Goal: Task Accomplishment & Management: Manage account settings

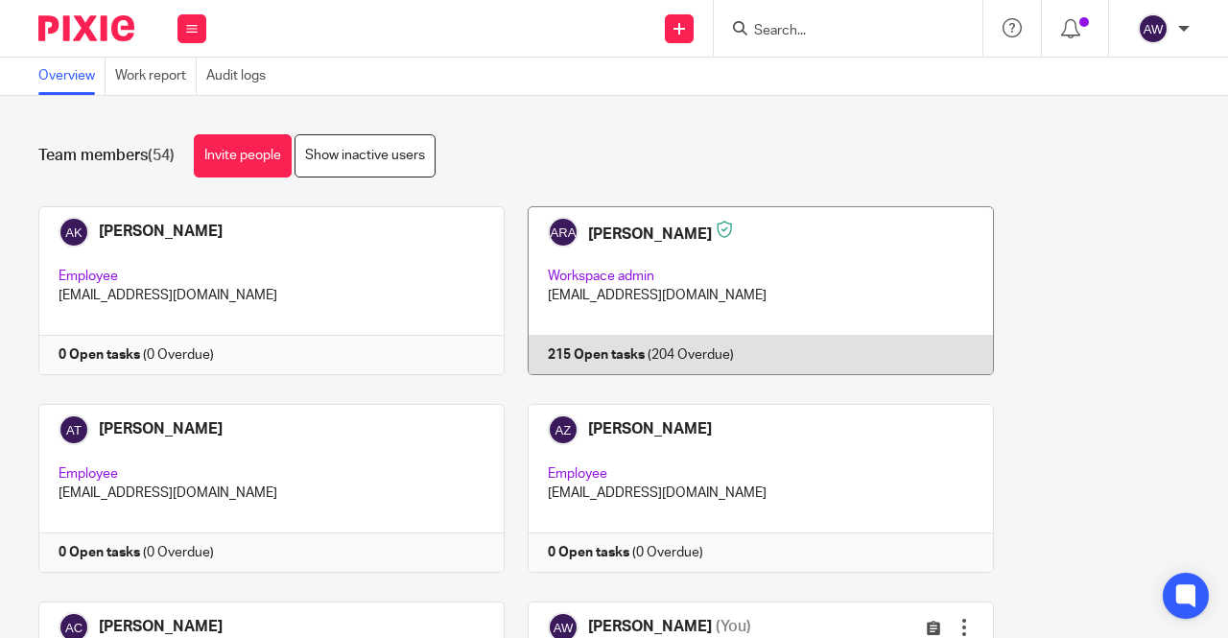
scroll to position [288, 0]
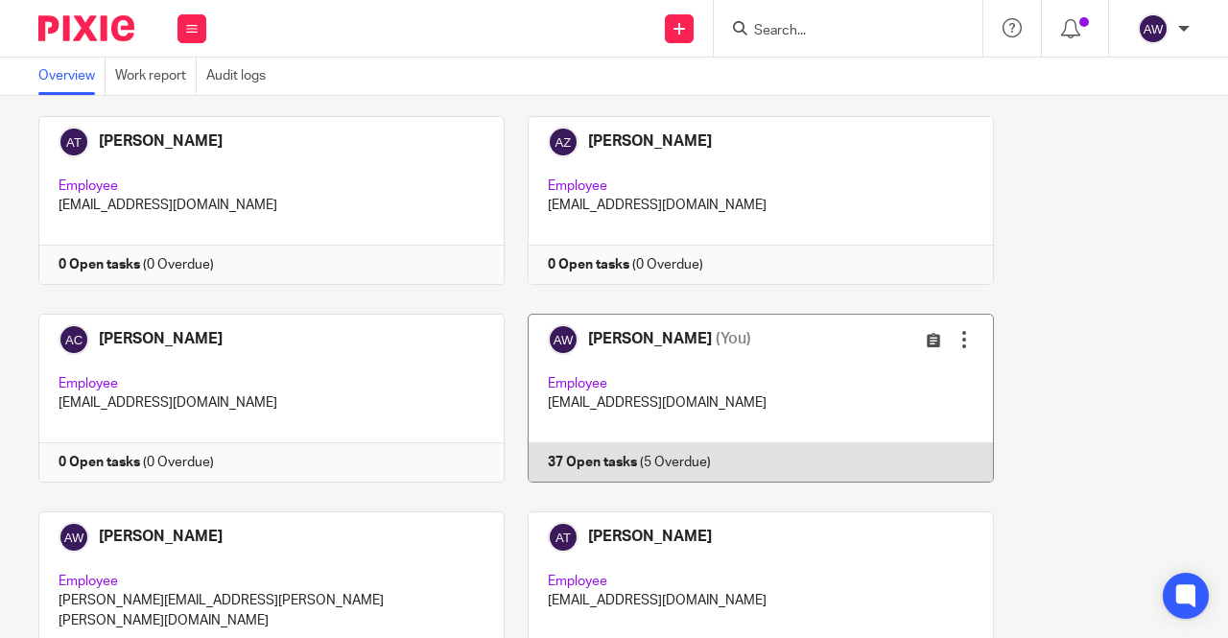
click at [578, 367] on link at bounding box center [749, 398] width 489 height 169
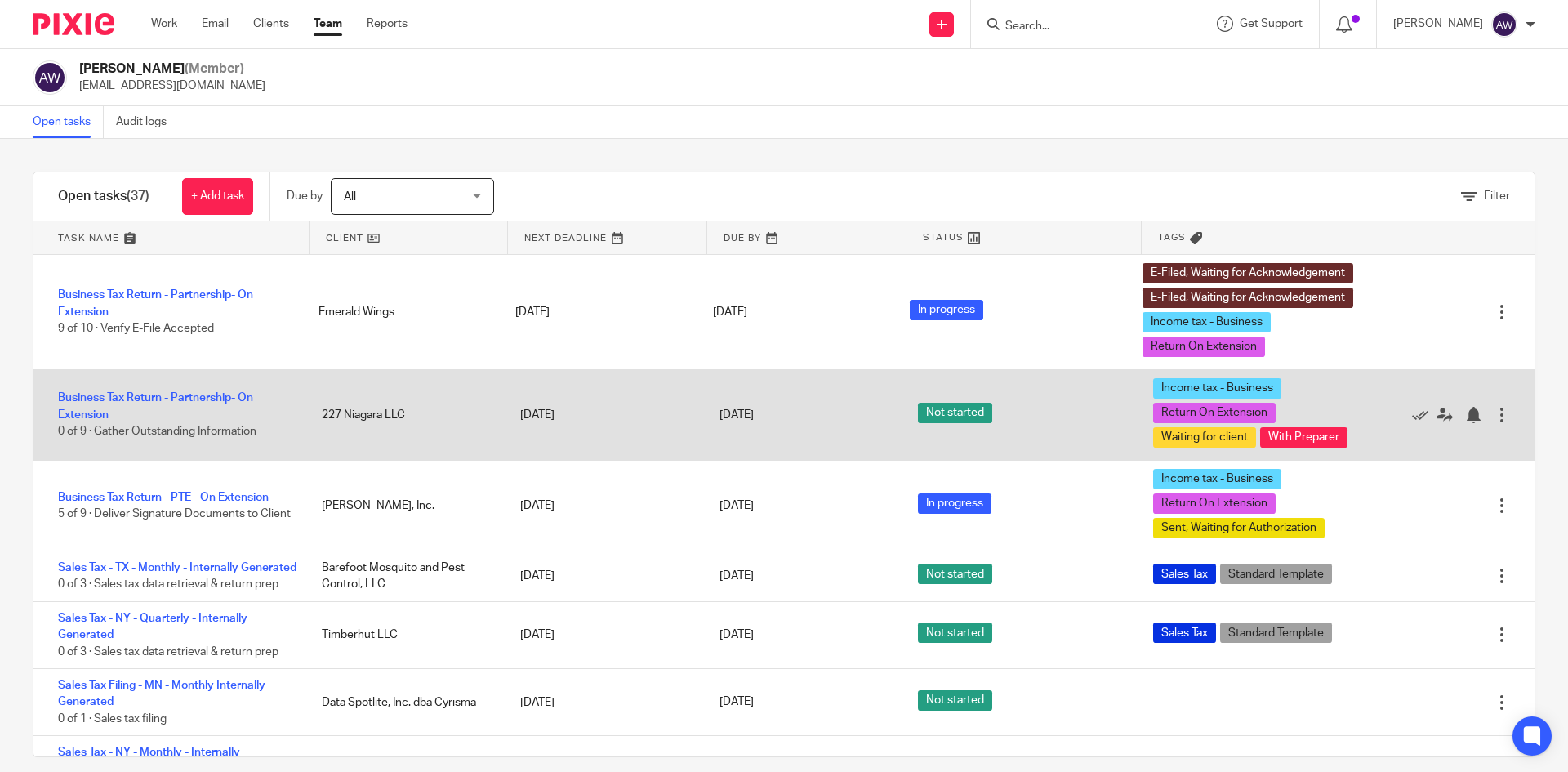
scroll to position [816, 0]
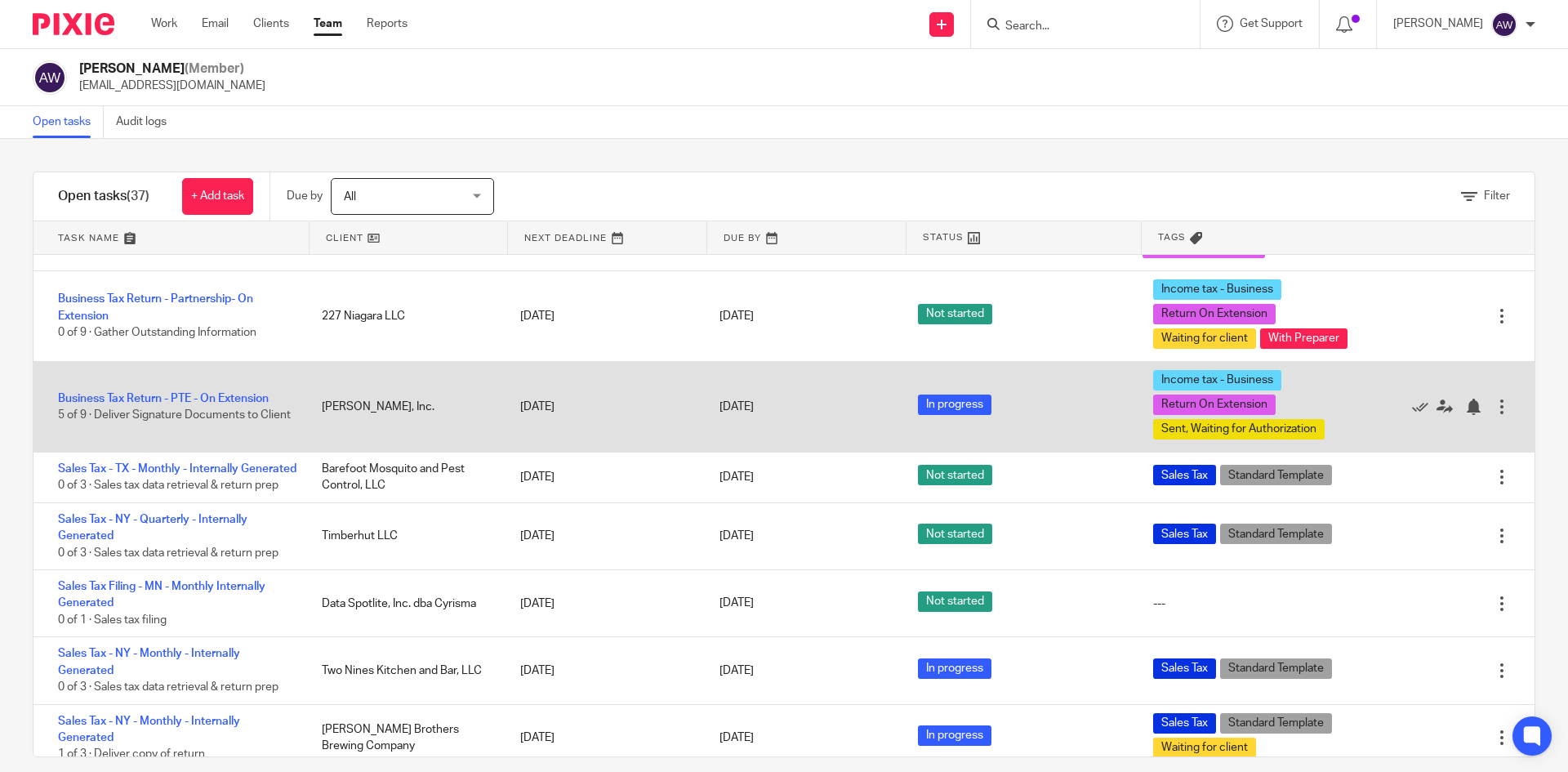
click at [187, 432] on div "Business Tax Return - PTE - On Extension 5 of 9 · Deliver Signature Documents t…" at bounding box center [169, 407] width 272 height 50
click at [190, 404] on link "Business Tax Return - PTE - On Extension" at bounding box center [163, 397] width 211 height 11
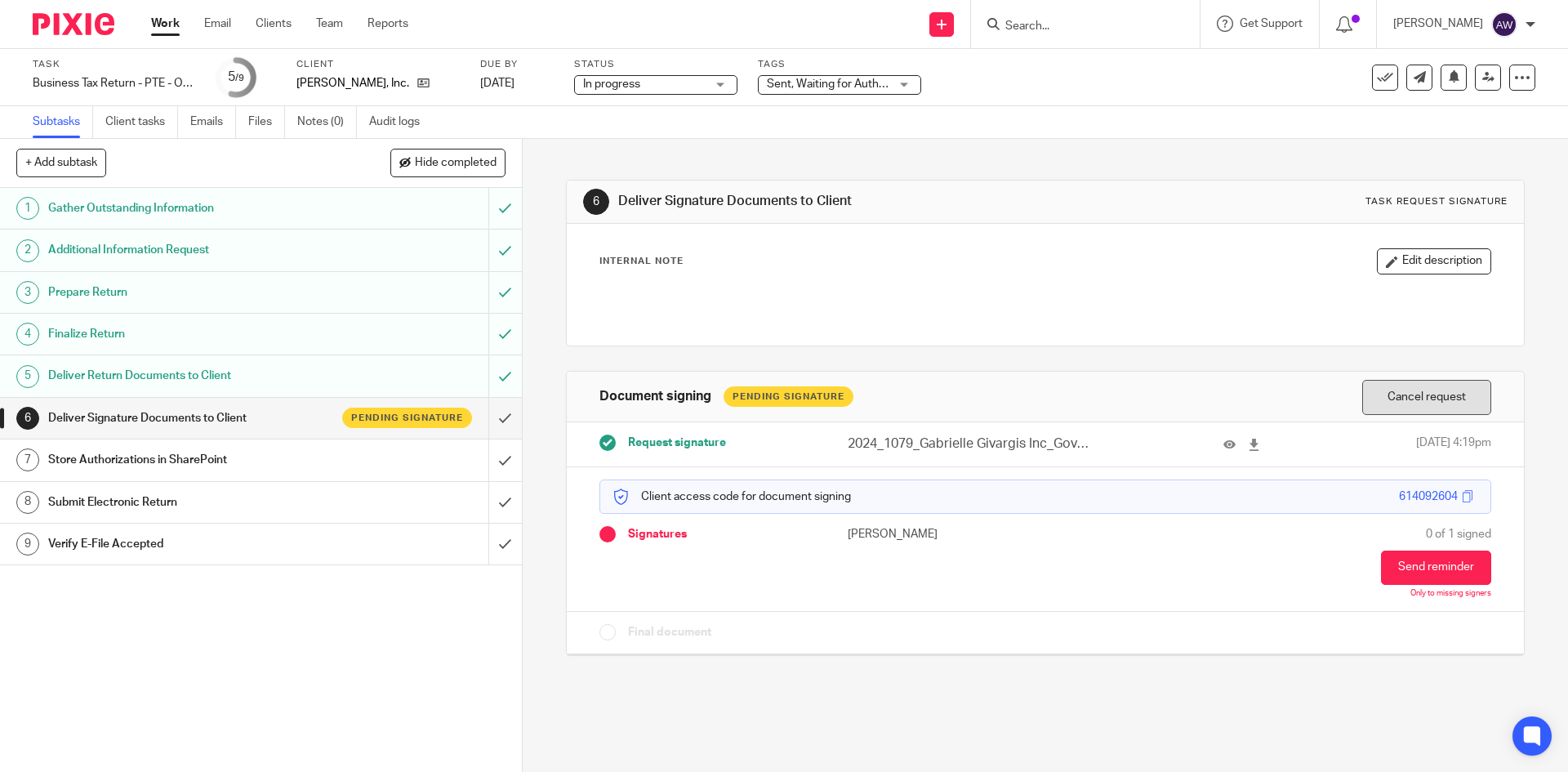
click at [1451, 401] on button "Cancel request" at bounding box center [1427, 397] width 129 height 35
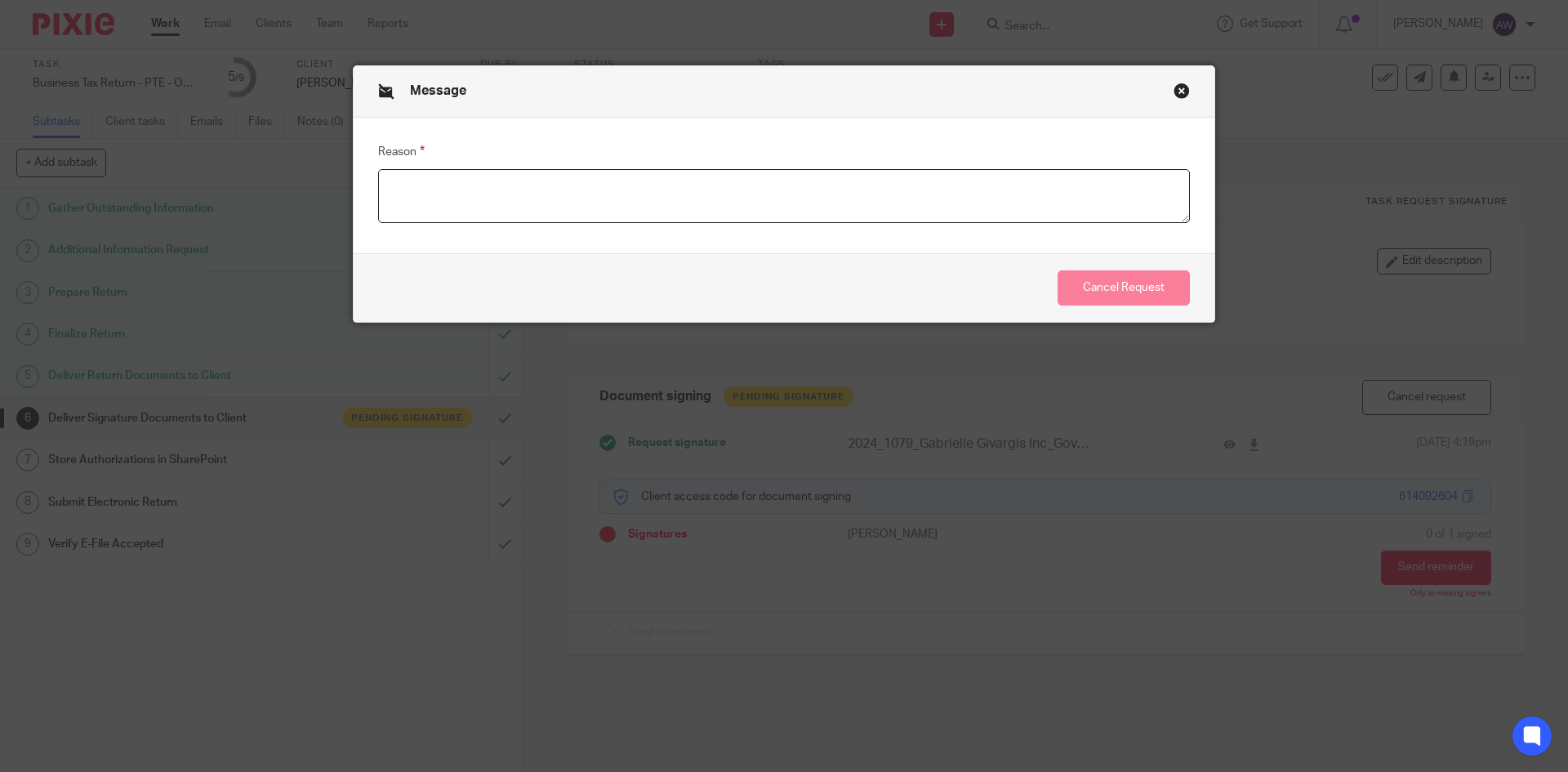
click at [972, 197] on textarea "Reason" at bounding box center [784, 196] width 812 height 54
type textarea "send new request"
click at [1097, 288] on button "Cancel Request" at bounding box center [1123, 288] width 132 height 35
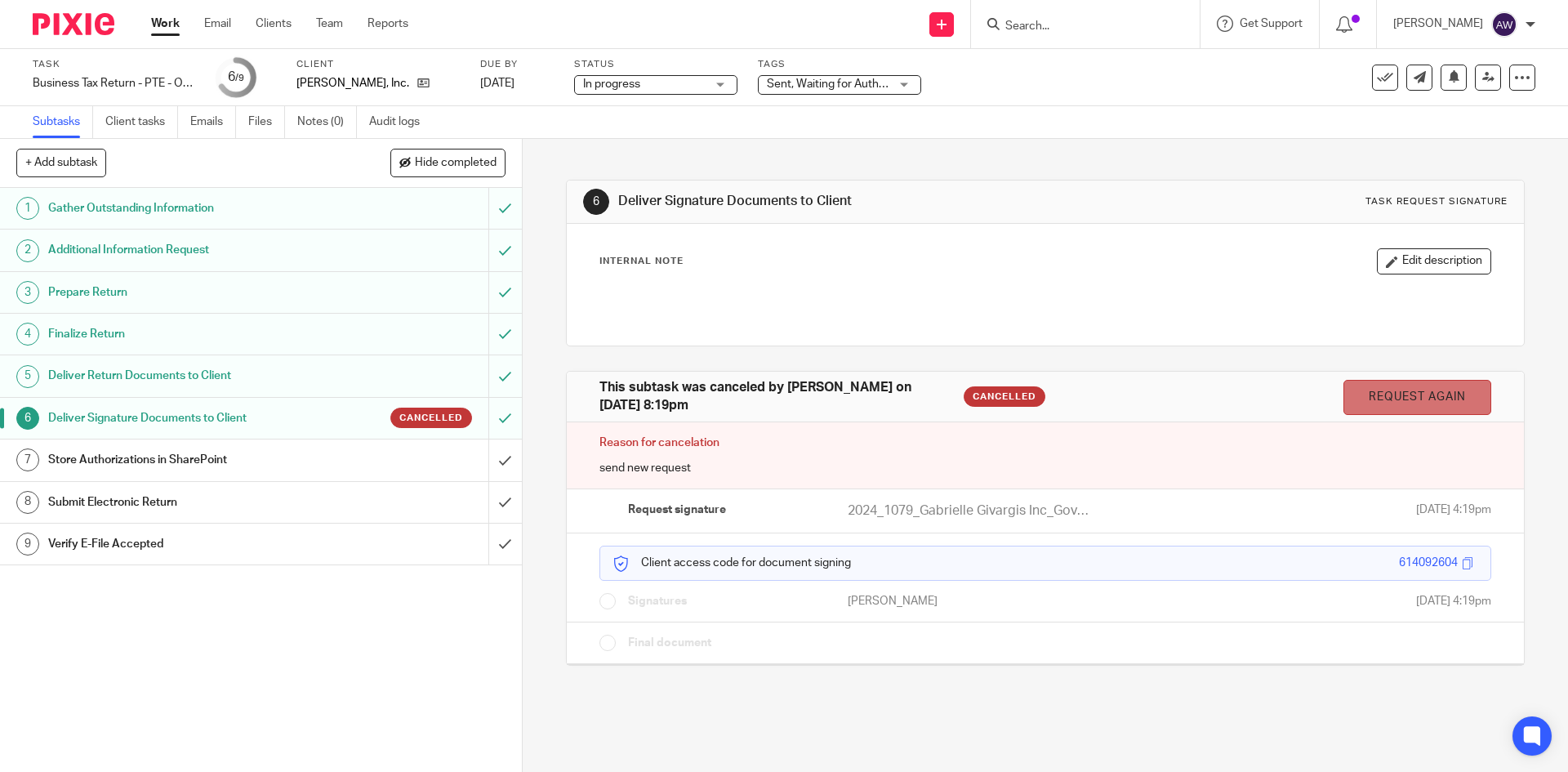
click at [1360, 400] on link "Request again" at bounding box center [1417, 397] width 148 height 35
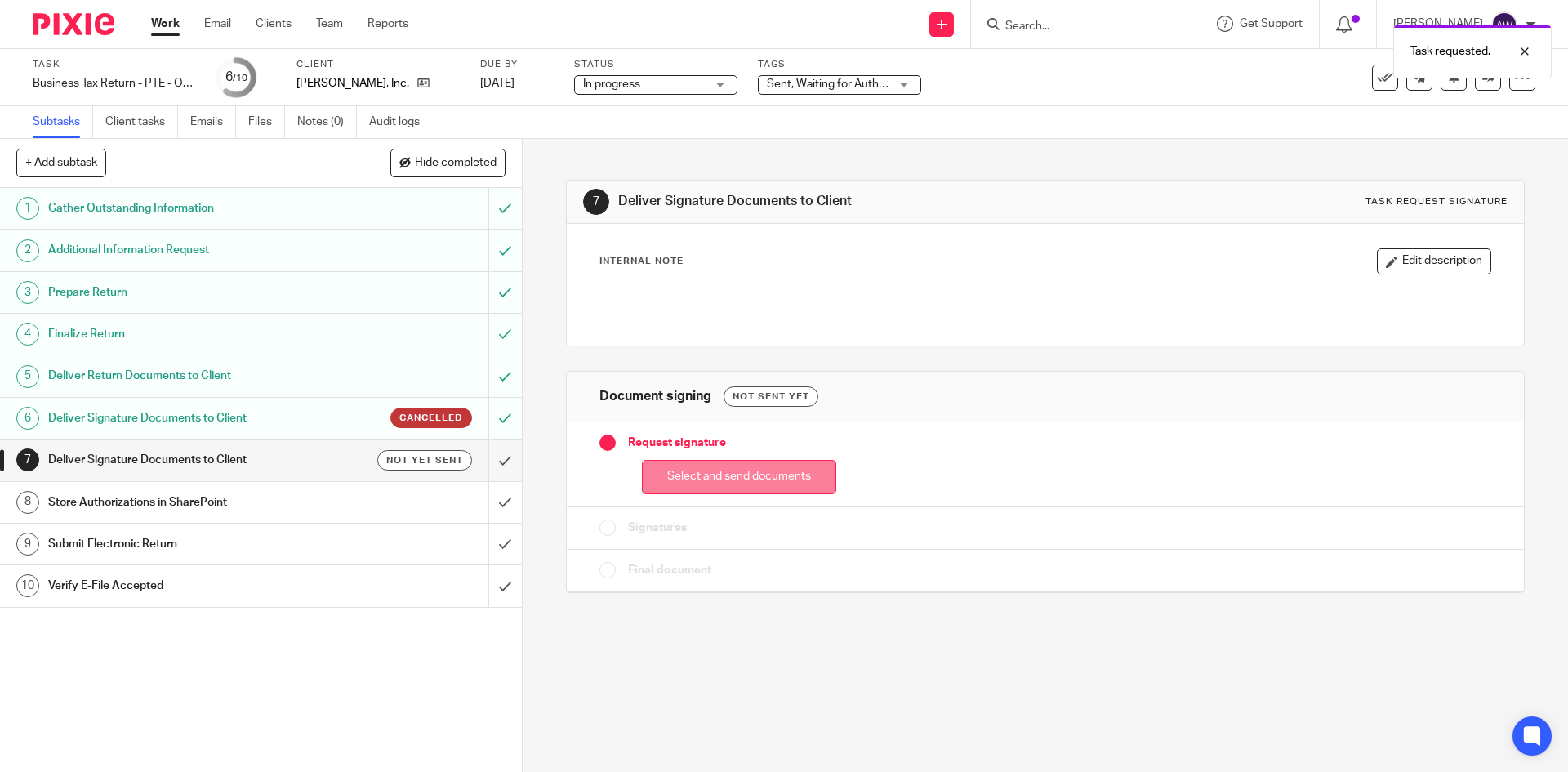
click at [739, 477] on button "Select and send documents" at bounding box center [739, 477] width 194 height 35
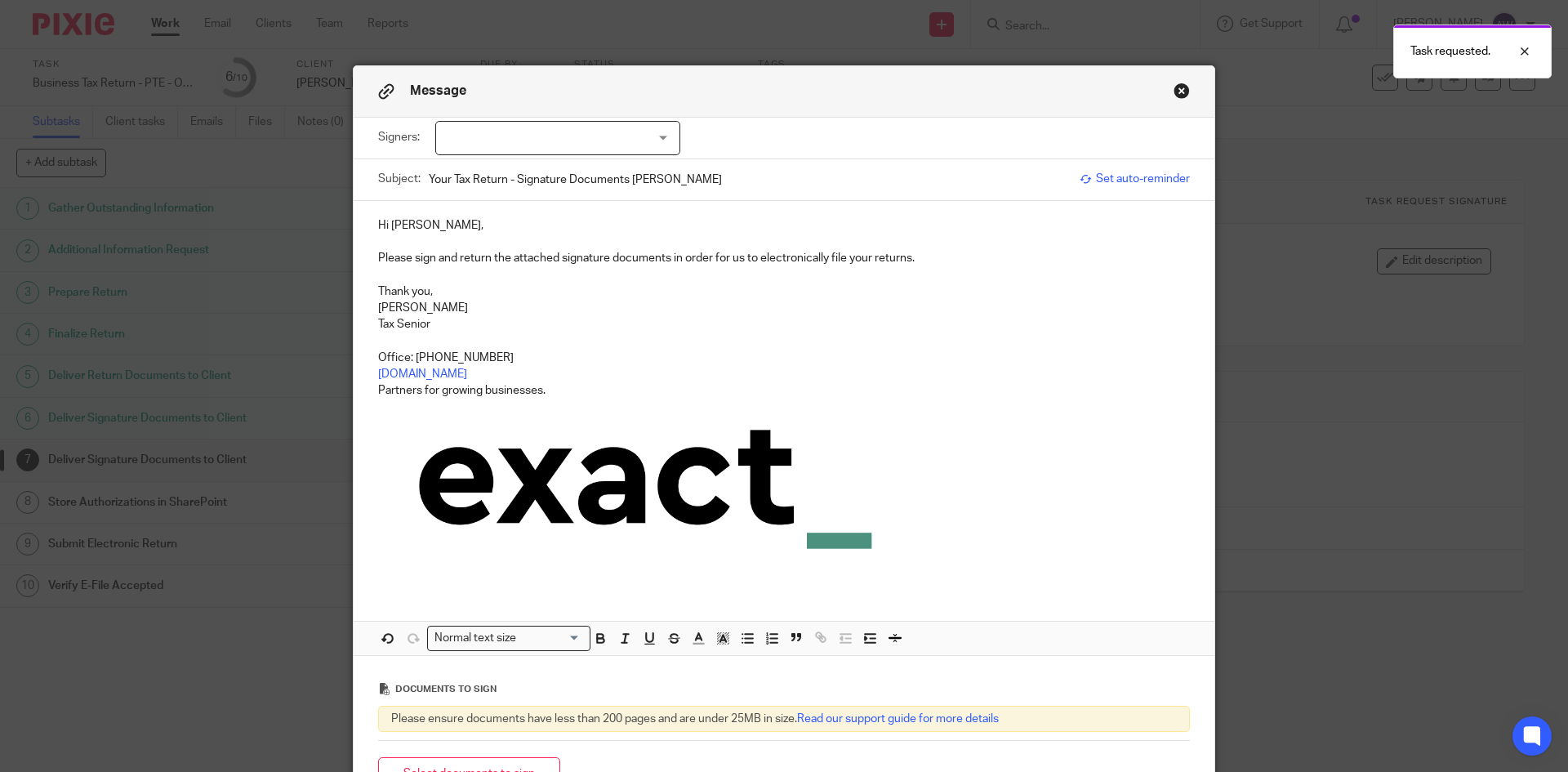
click at [574, 140] on div at bounding box center [558, 138] width 245 height 34
click at [548, 164] on li "[PERSON_NAME]" at bounding box center [552, 171] width 243 height 33
checkbox input "true"
click at [671, 320] on p "Tax Senior" at bounding box center [784, 323] width 812 height 16
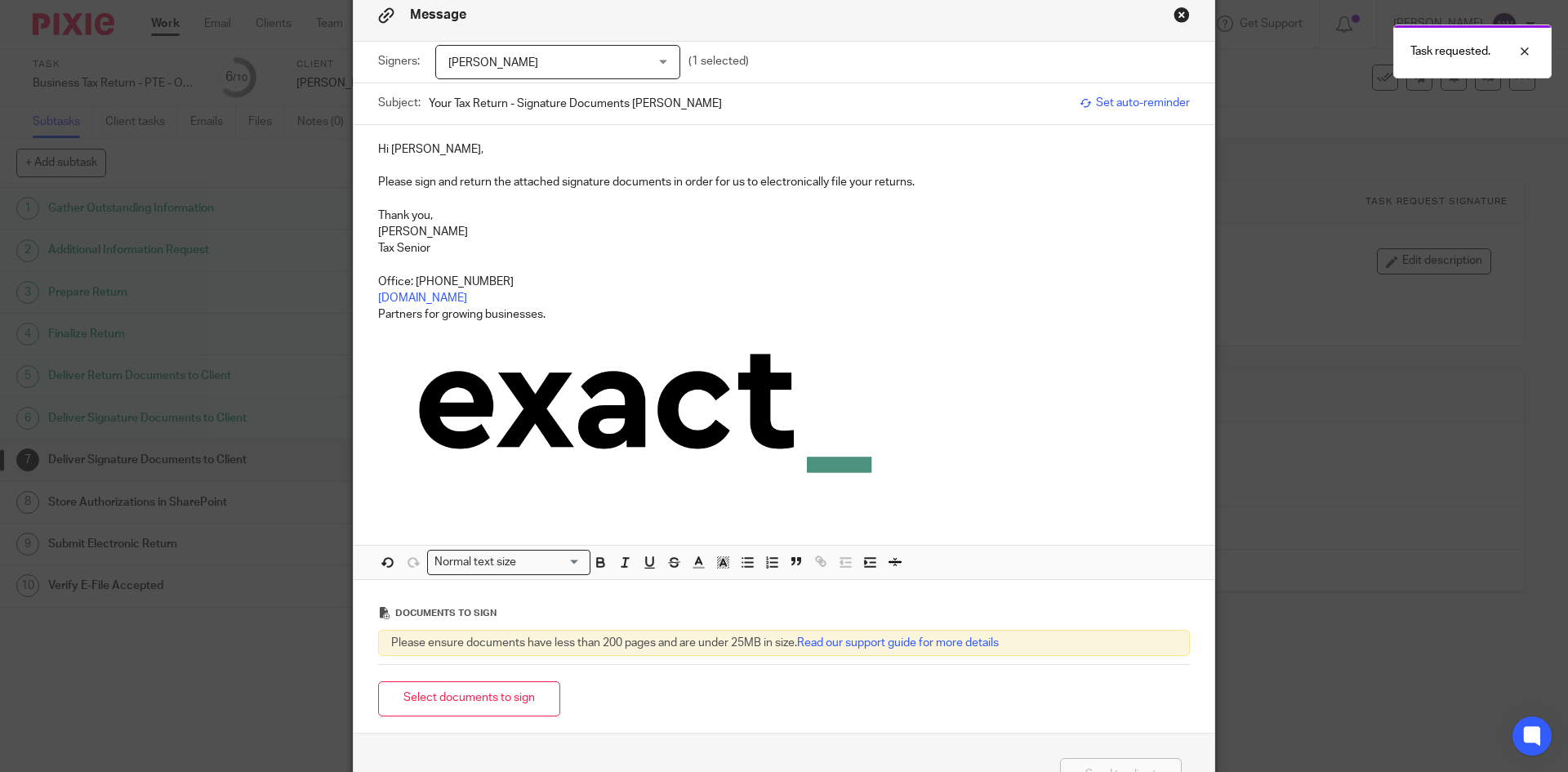
scroll to position [163, 0]
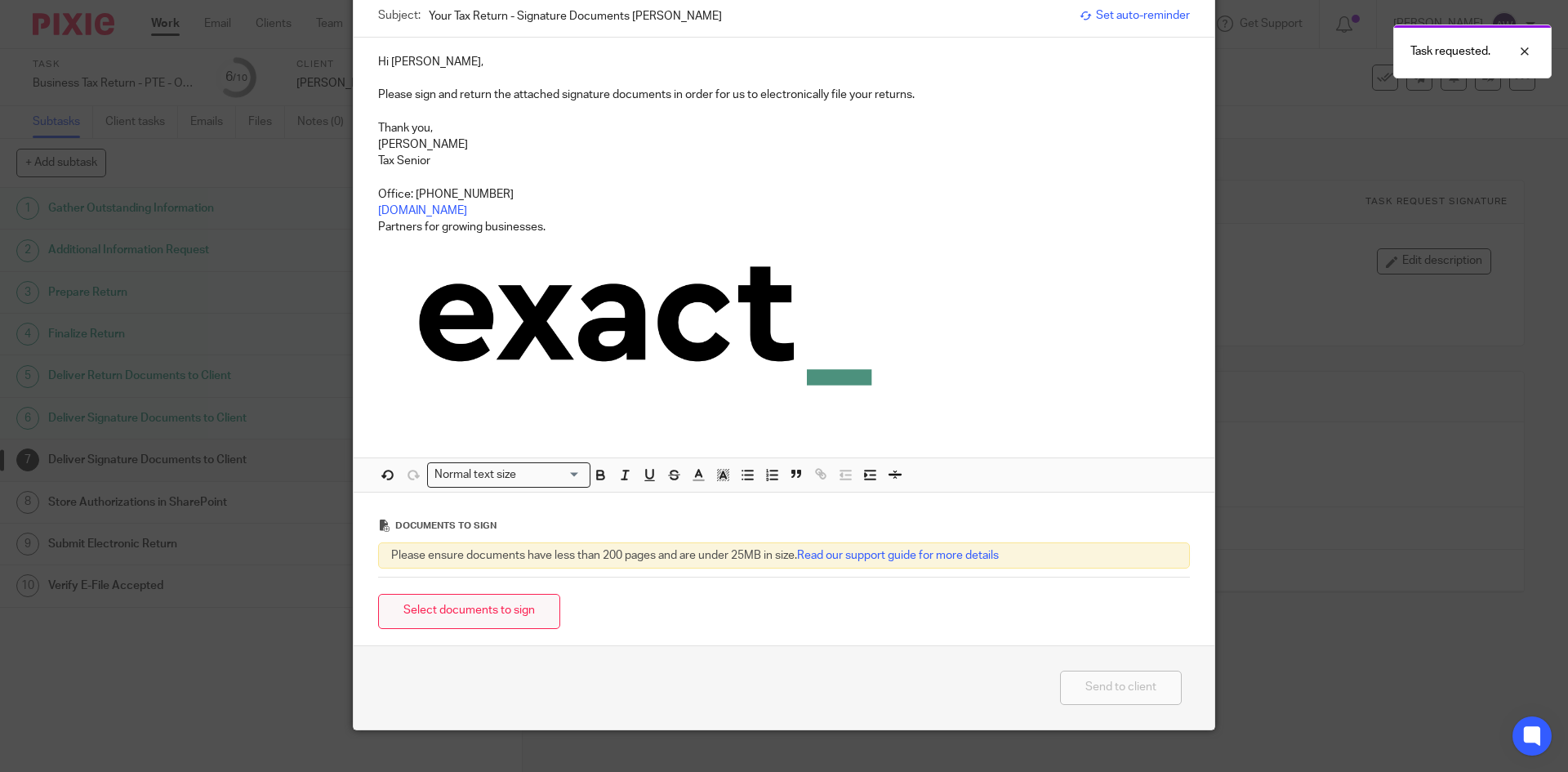
click at [459, 622] on button "Select documents to sign" at bounding box center [469, 610] width 182 height 35
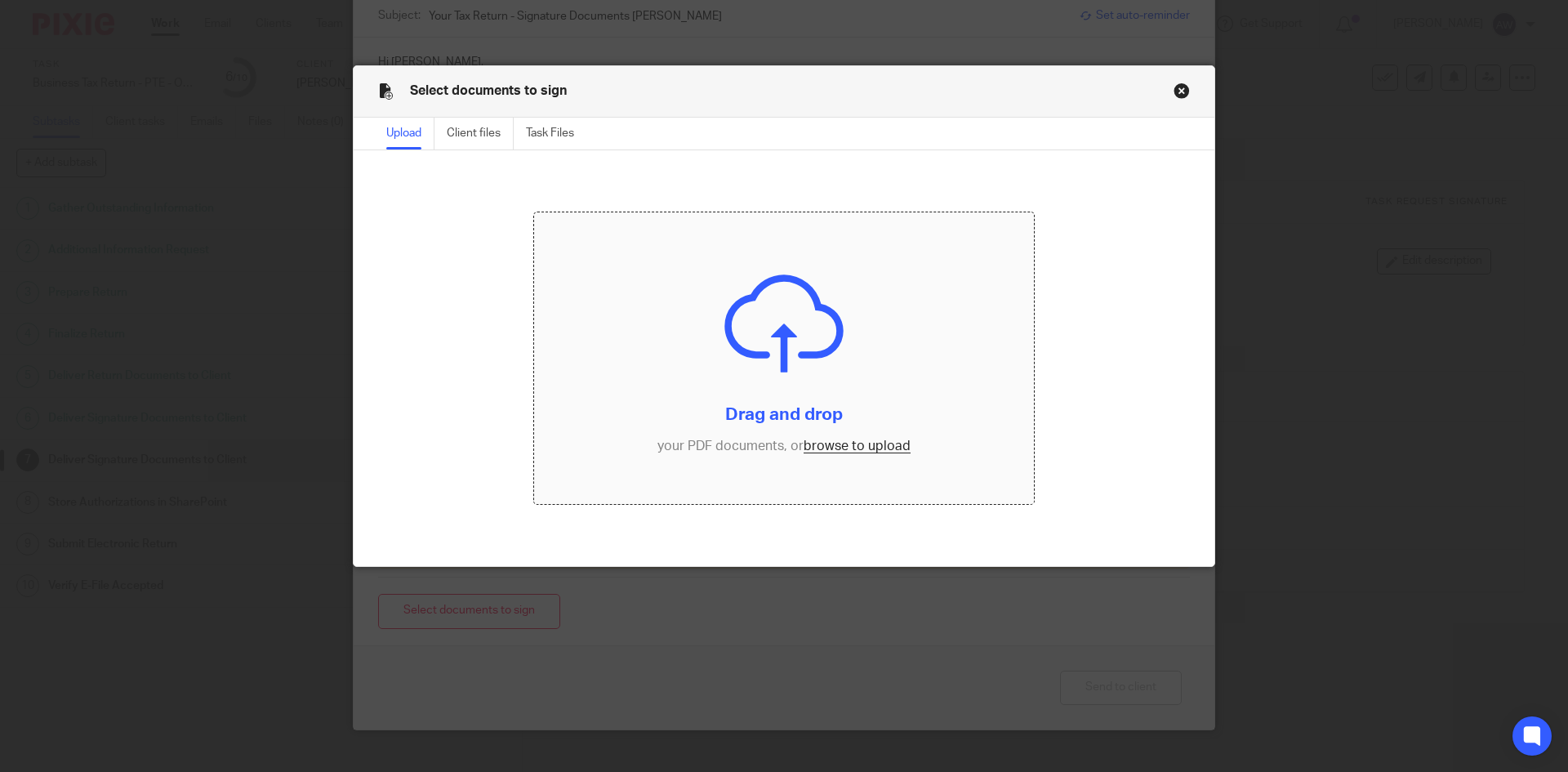
click at [857, 434] on input "file" at bounding box center [784, 357] width 501 height 292
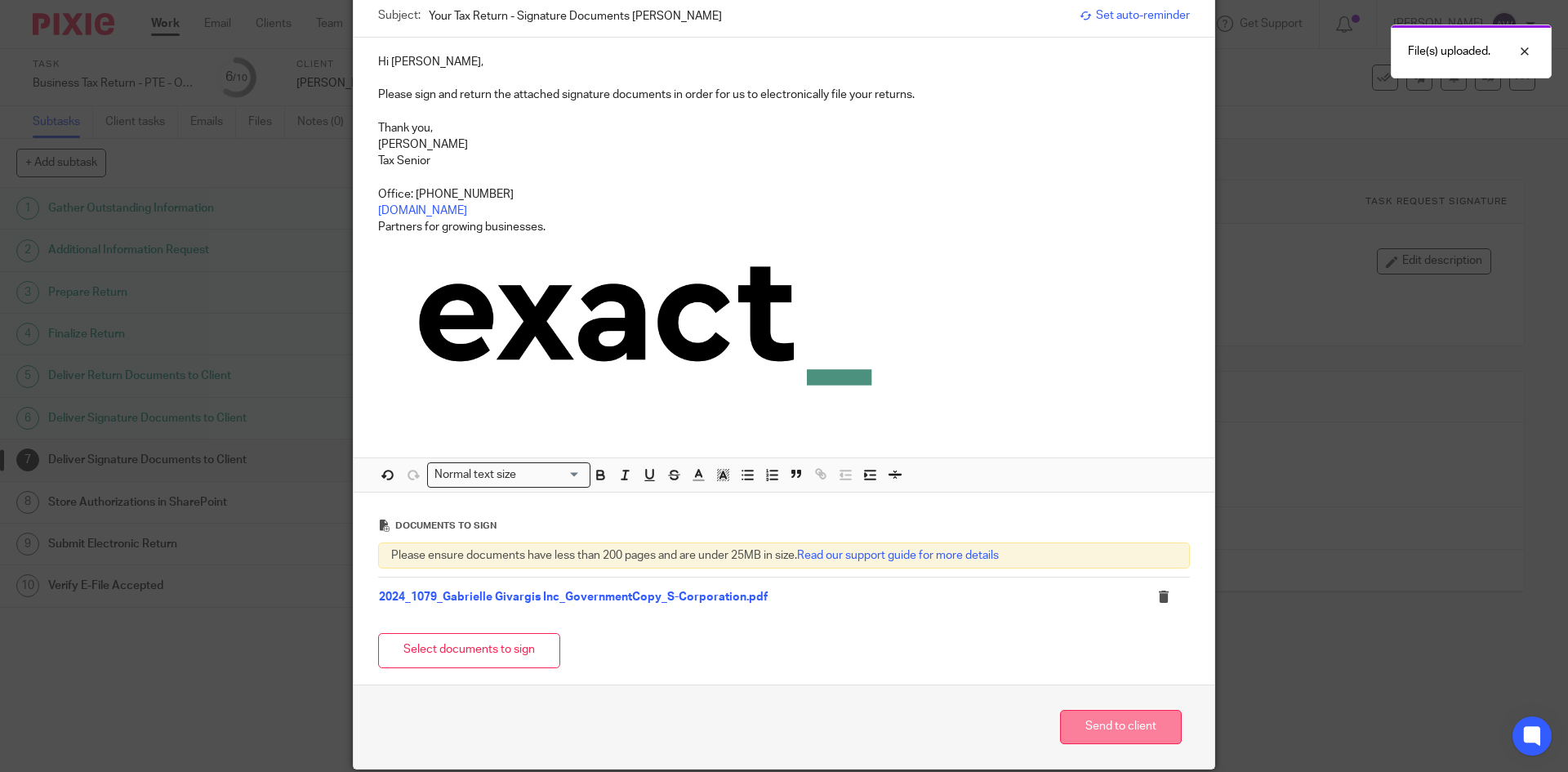
click at [1095, 729] on button "Send to client" at bounding box center [1120, 727] width 122 height 35
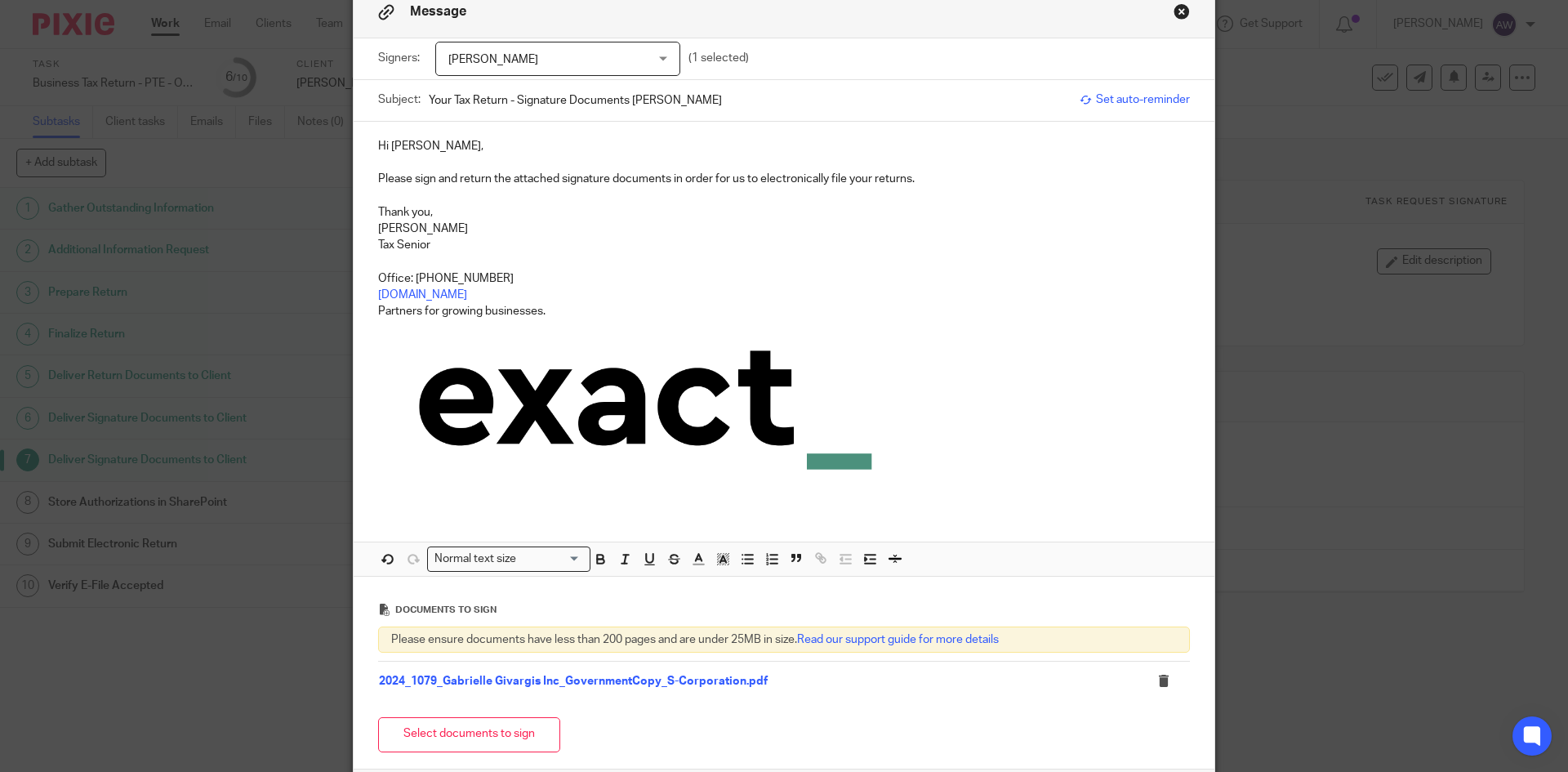
scroll to position [0, 0]
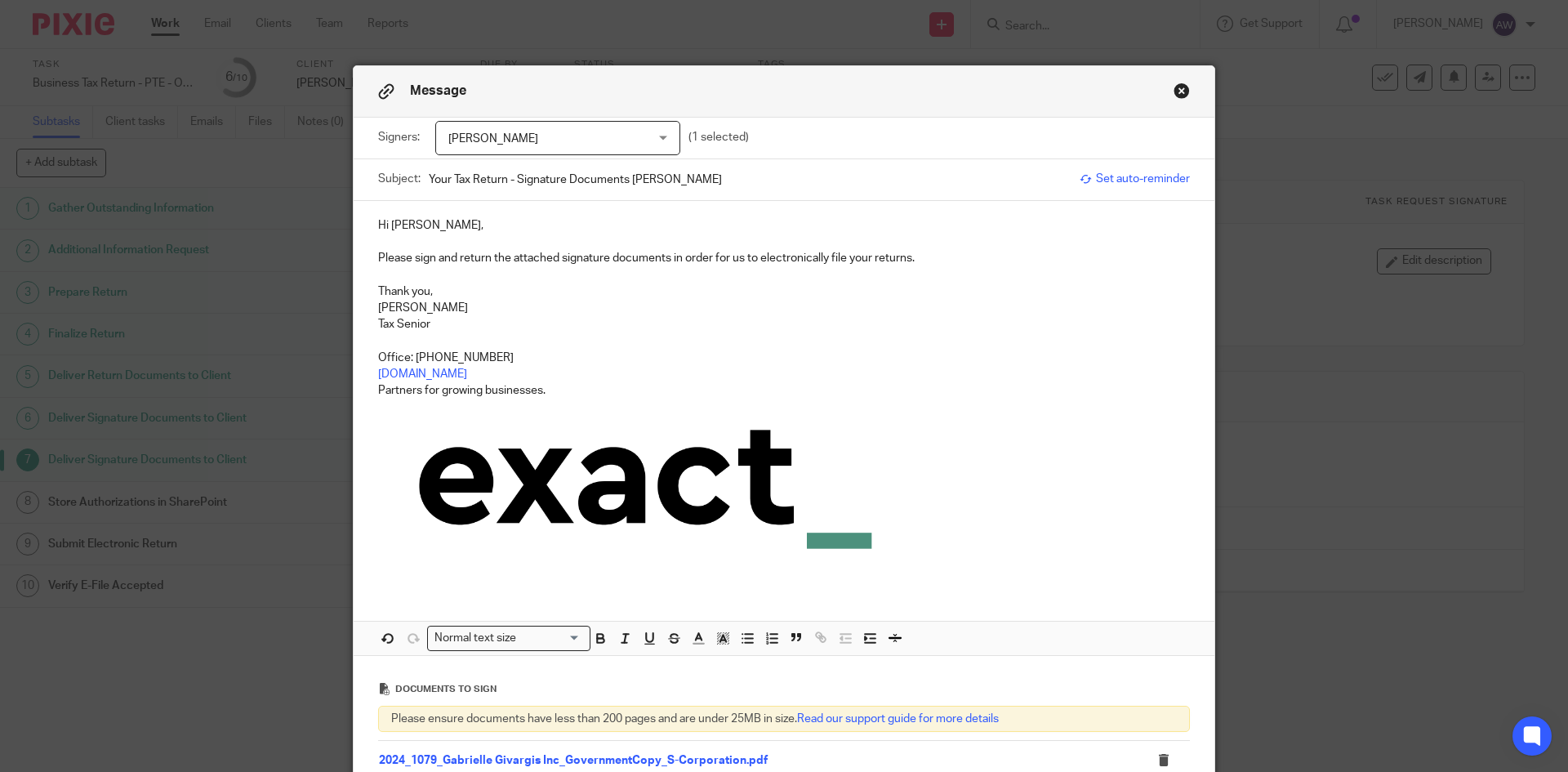
click at [1174, 91] on button "Close modal" at bounding box center [1182, 90] width 16 height 16
click at [1174, 88] on button "Close modal" at bounding box center [1182, 90] width 16 height 16
click at [1353, 112] on div "Message Signers: Gabrielle Givargis Gabrielle Givargis (1 selected) Subject: Yo…" at bounding box center [784, 386] width 1568 height 772
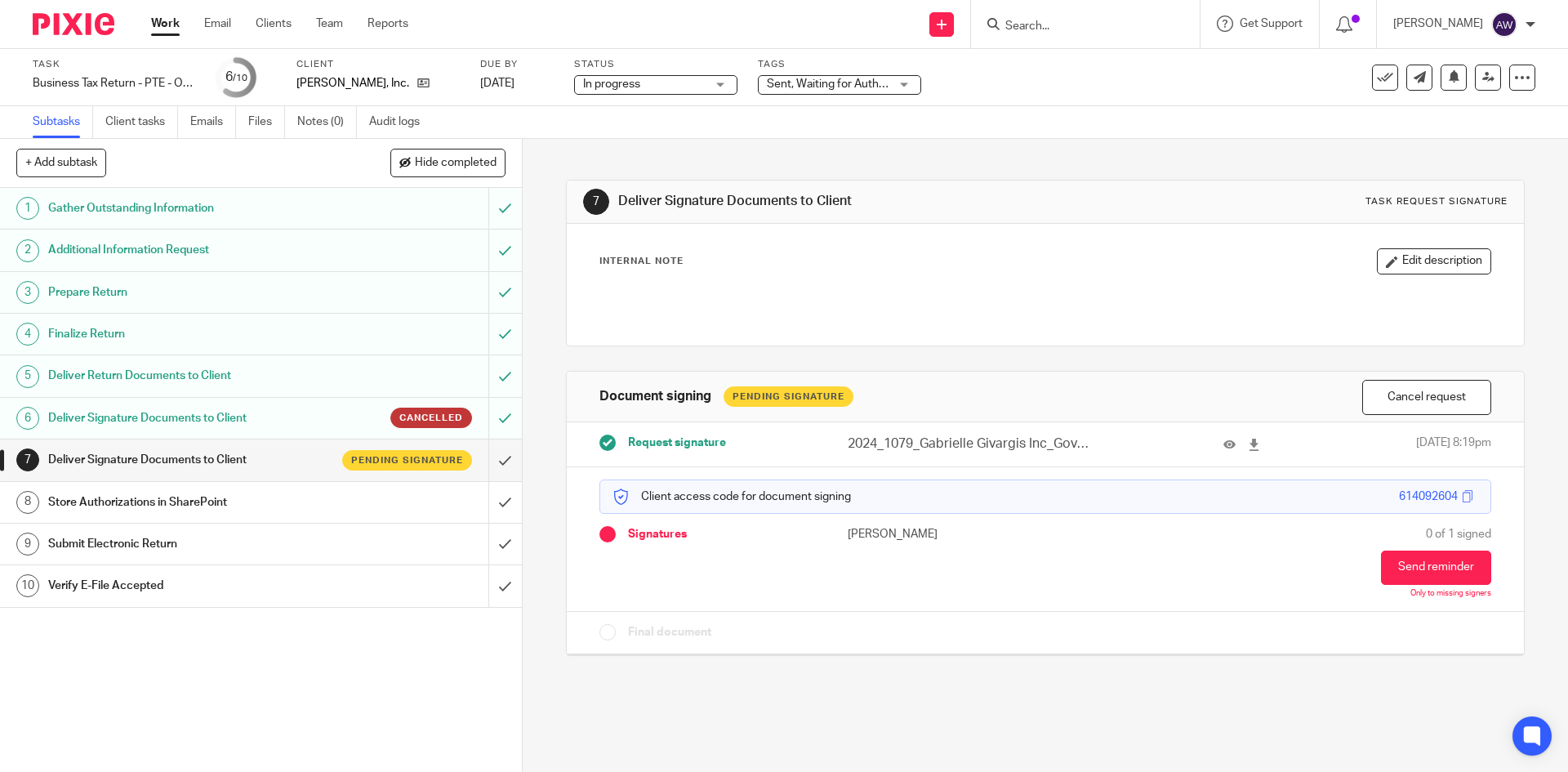
click at [169, 31] on link "Work" at bounding box center [165, 23] width 29 height 16
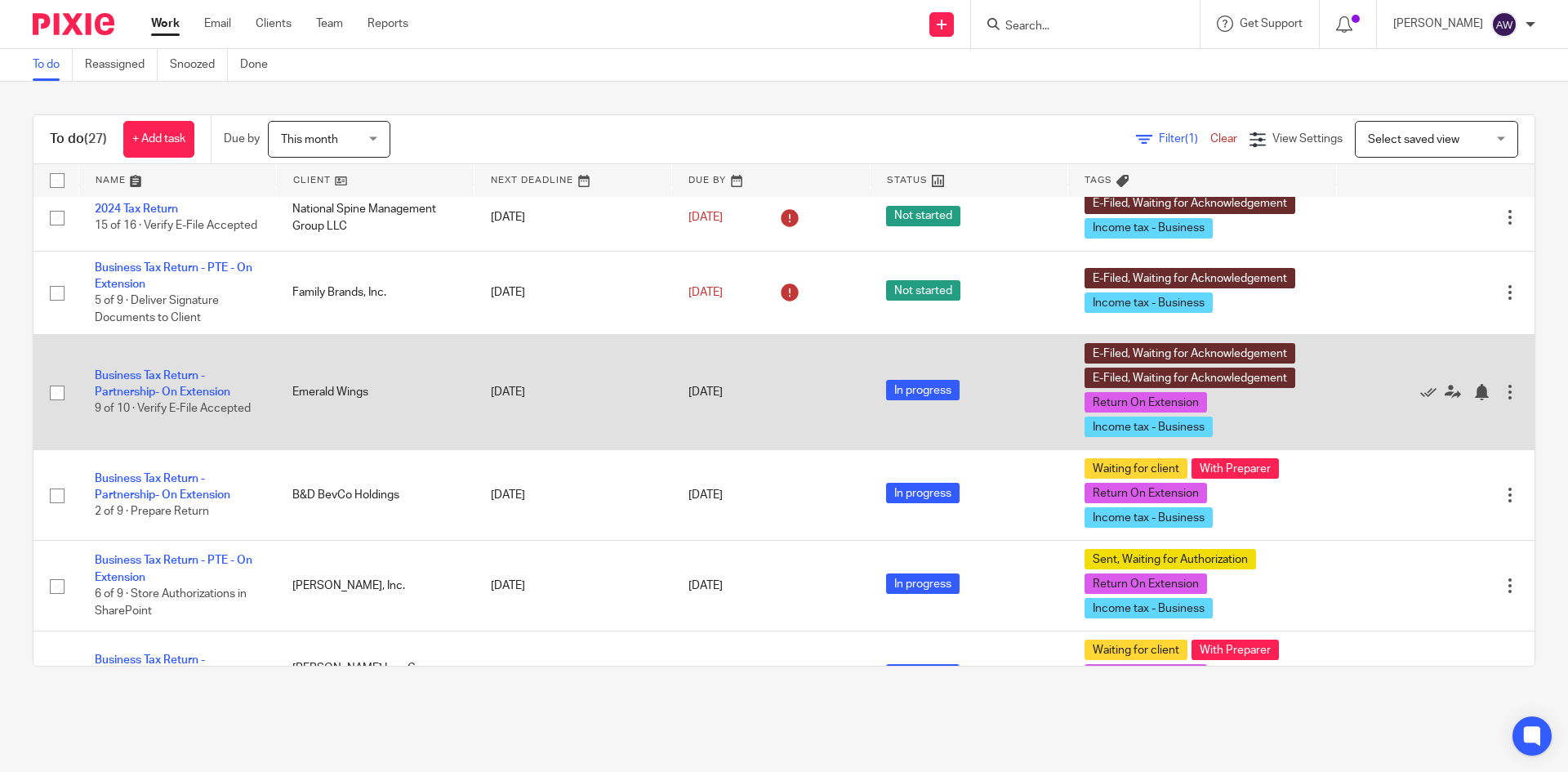
scroll to position [163, 0]
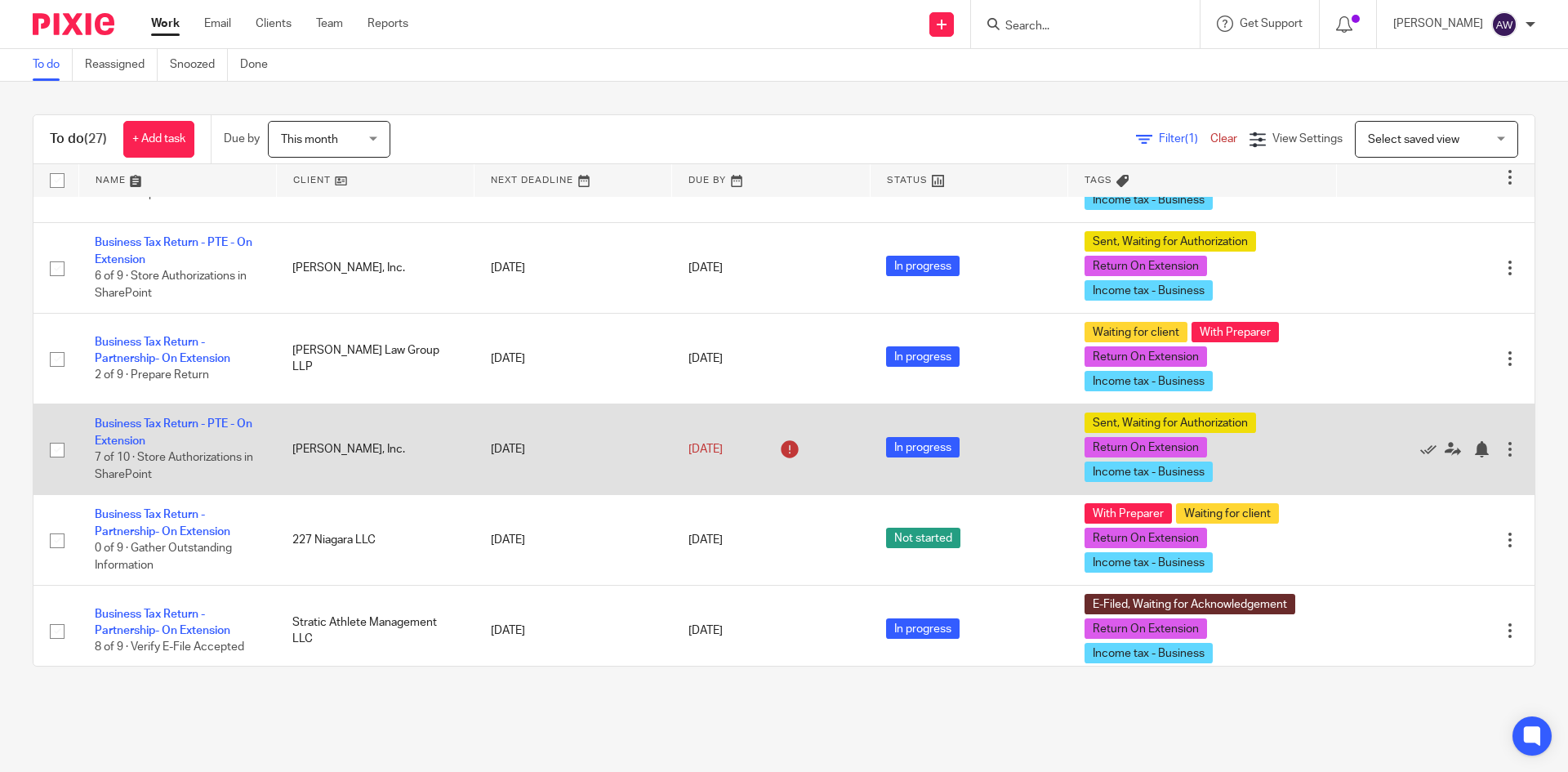
scroll to position [490, 0]
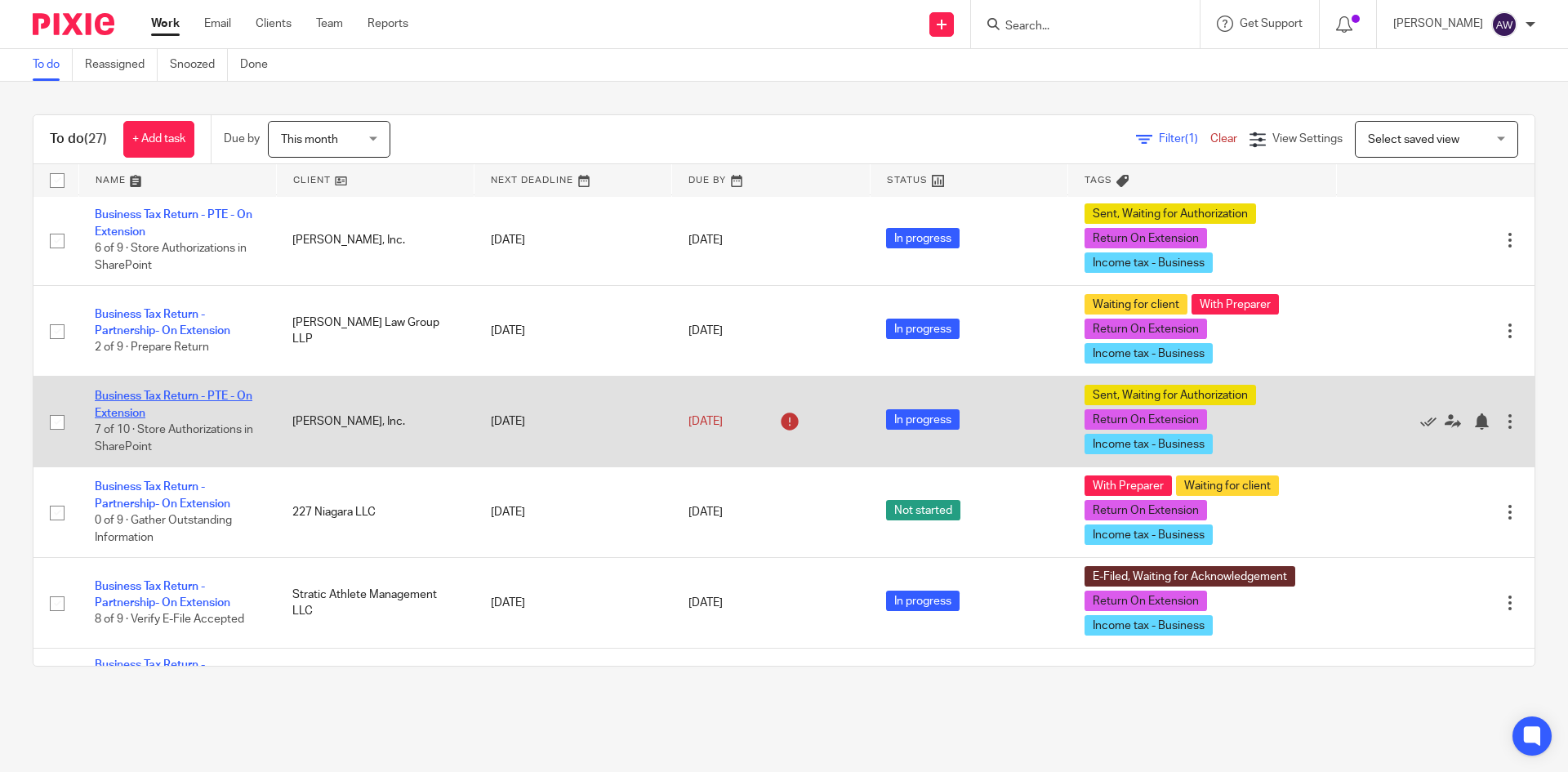
click at [207, 397] on link "Business Tax Return - PTE - On Extension" at bounding box center [173, 404] width 157 height 28
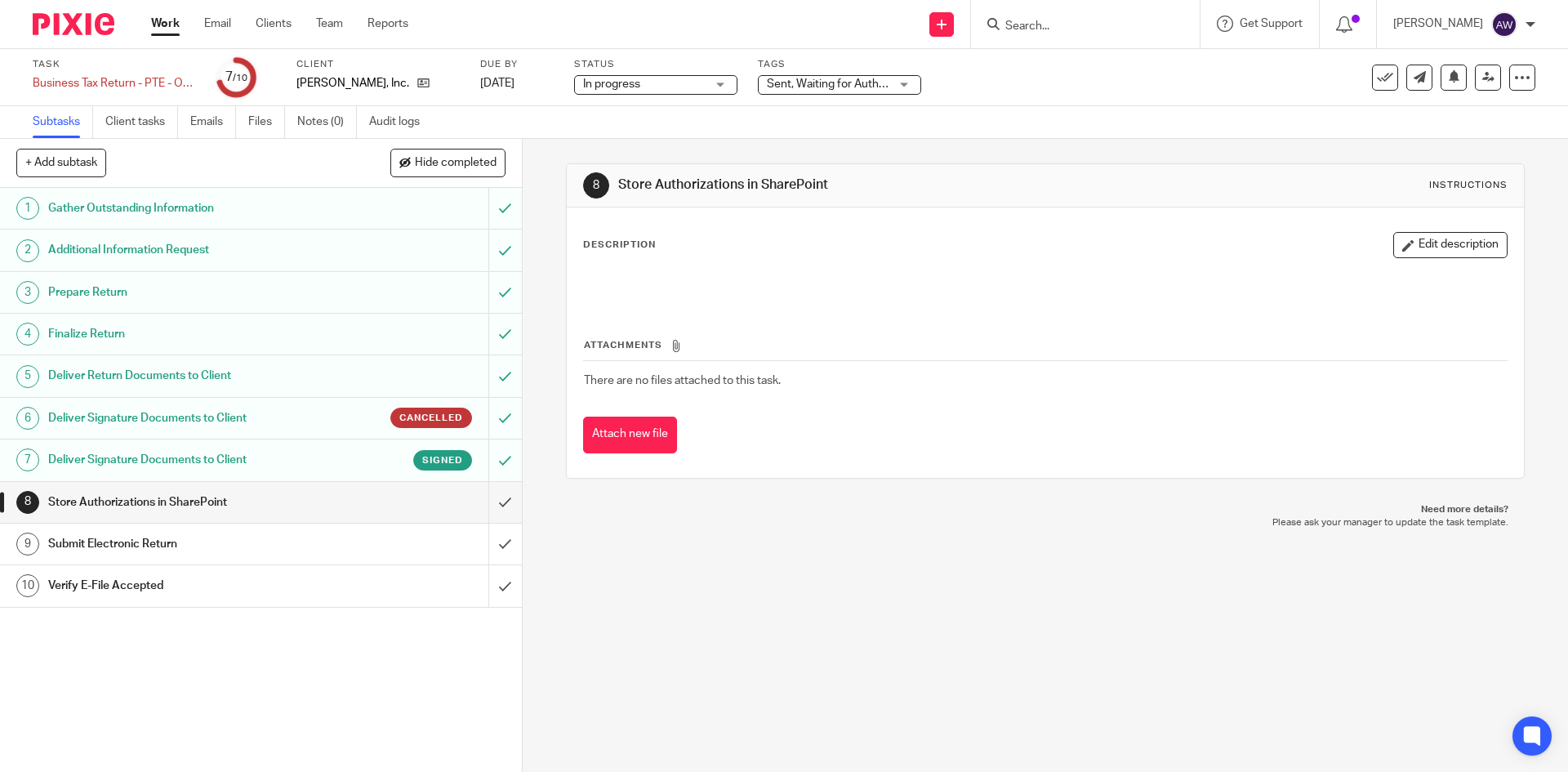
click at [269, 455] on h1 "Deliver Signature Documents to Client" at bounding box center [190, 460] width 283 height 25
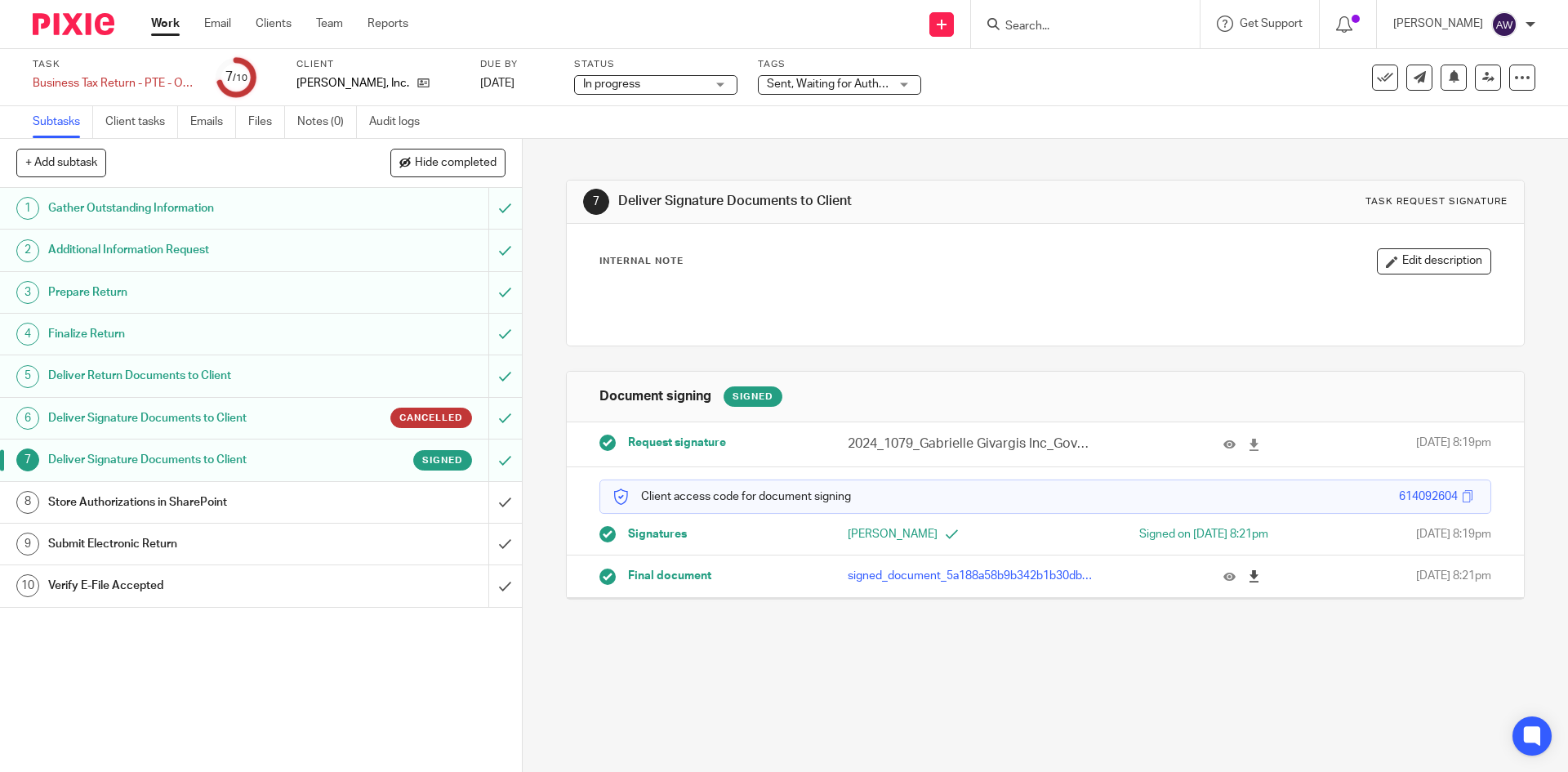
click at [1248, 580] on icon at bounding box center [1254, 576] width 12 height 12
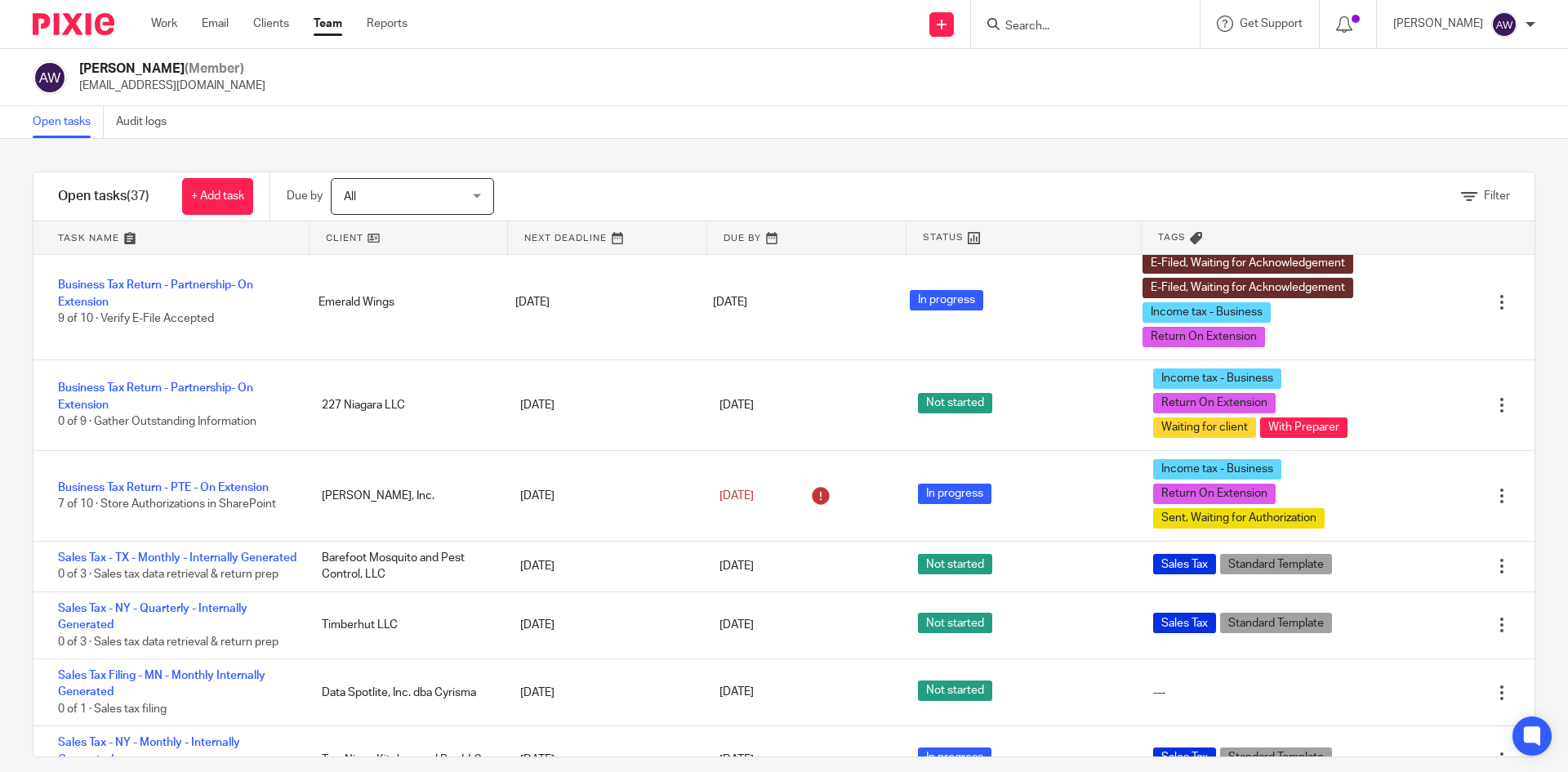
scroll to position [816, 0]
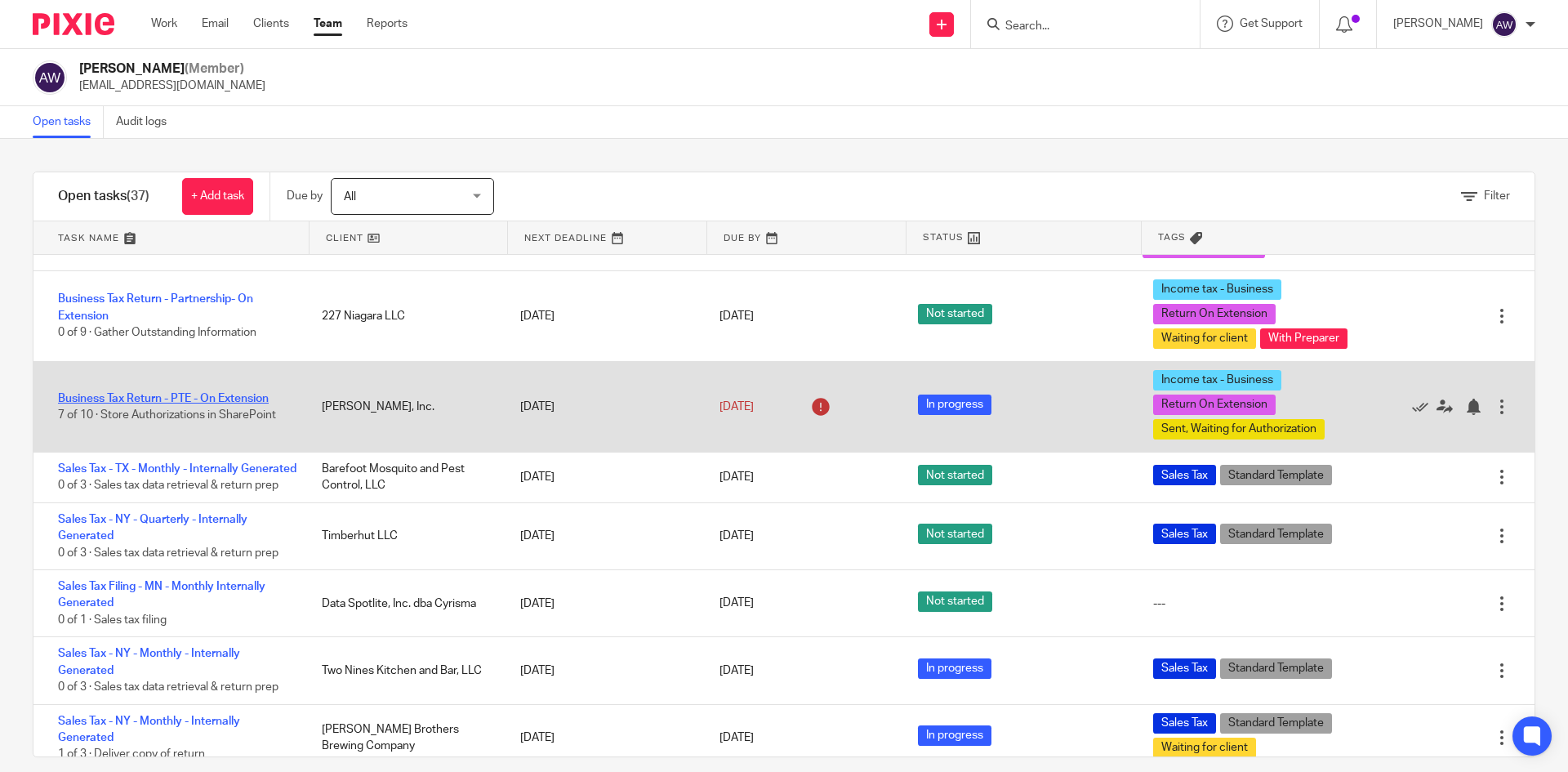
click at [132, 404] on link "Business Tax Return - PTE - On Extension" at bounding box center [163, 397] width 211 height 11
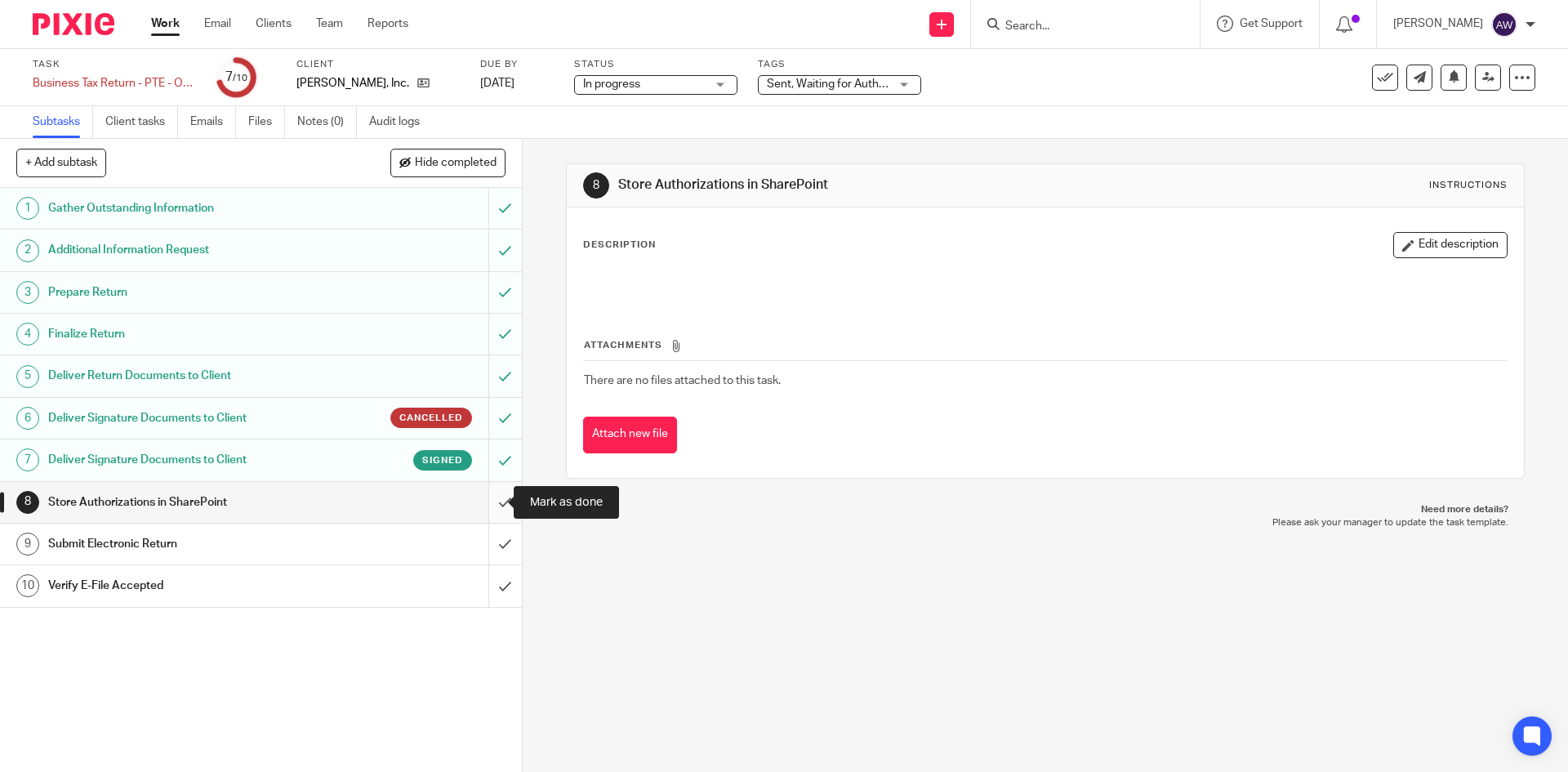
click at [495, 491] on input "submit" at bounding box center [260, 502] width 522 height 41
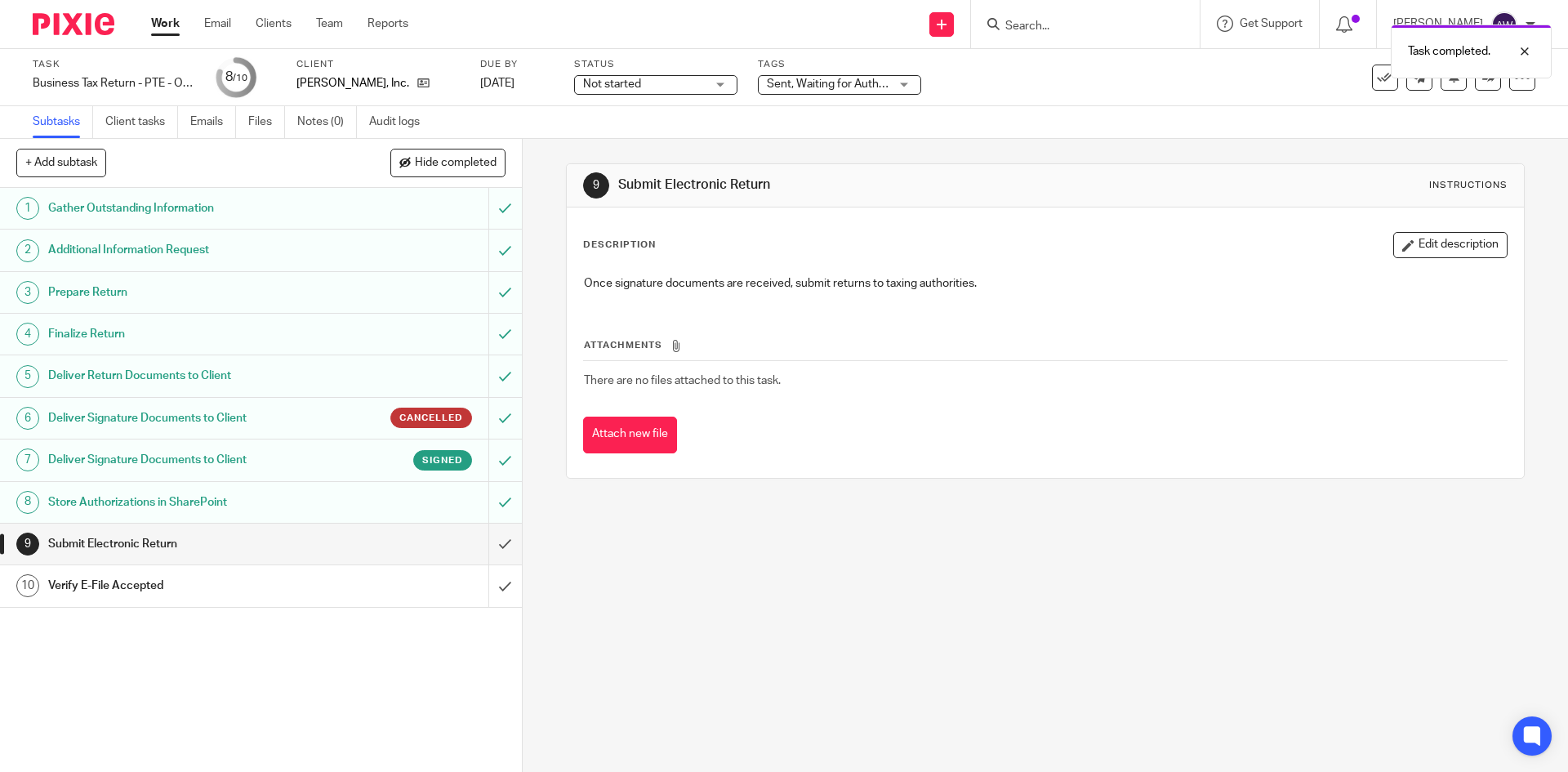
click at [163, 31] on link "Work" at bounding box center [165, 23] width 29 height 16
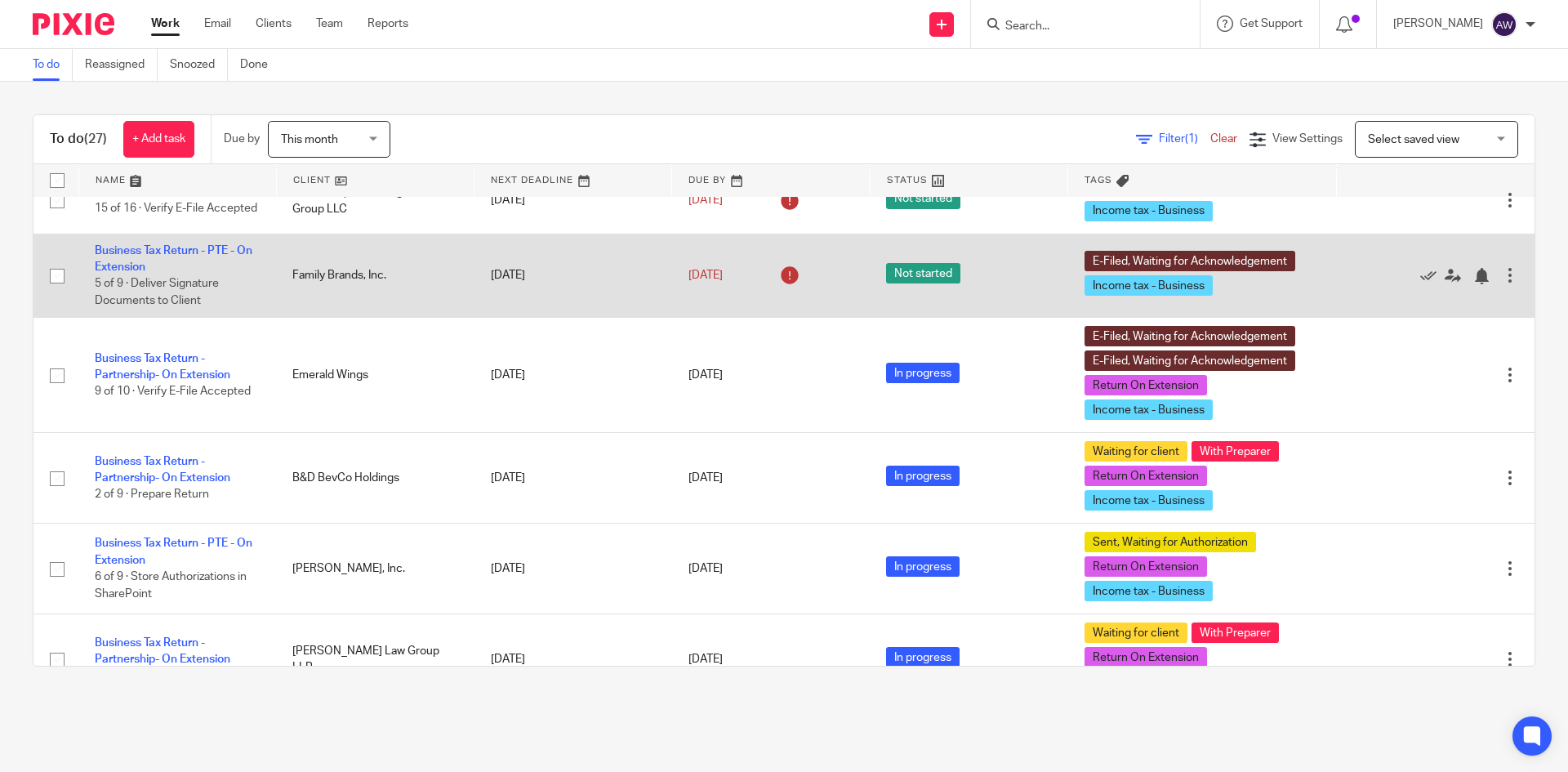
scroll to position [163, 0]
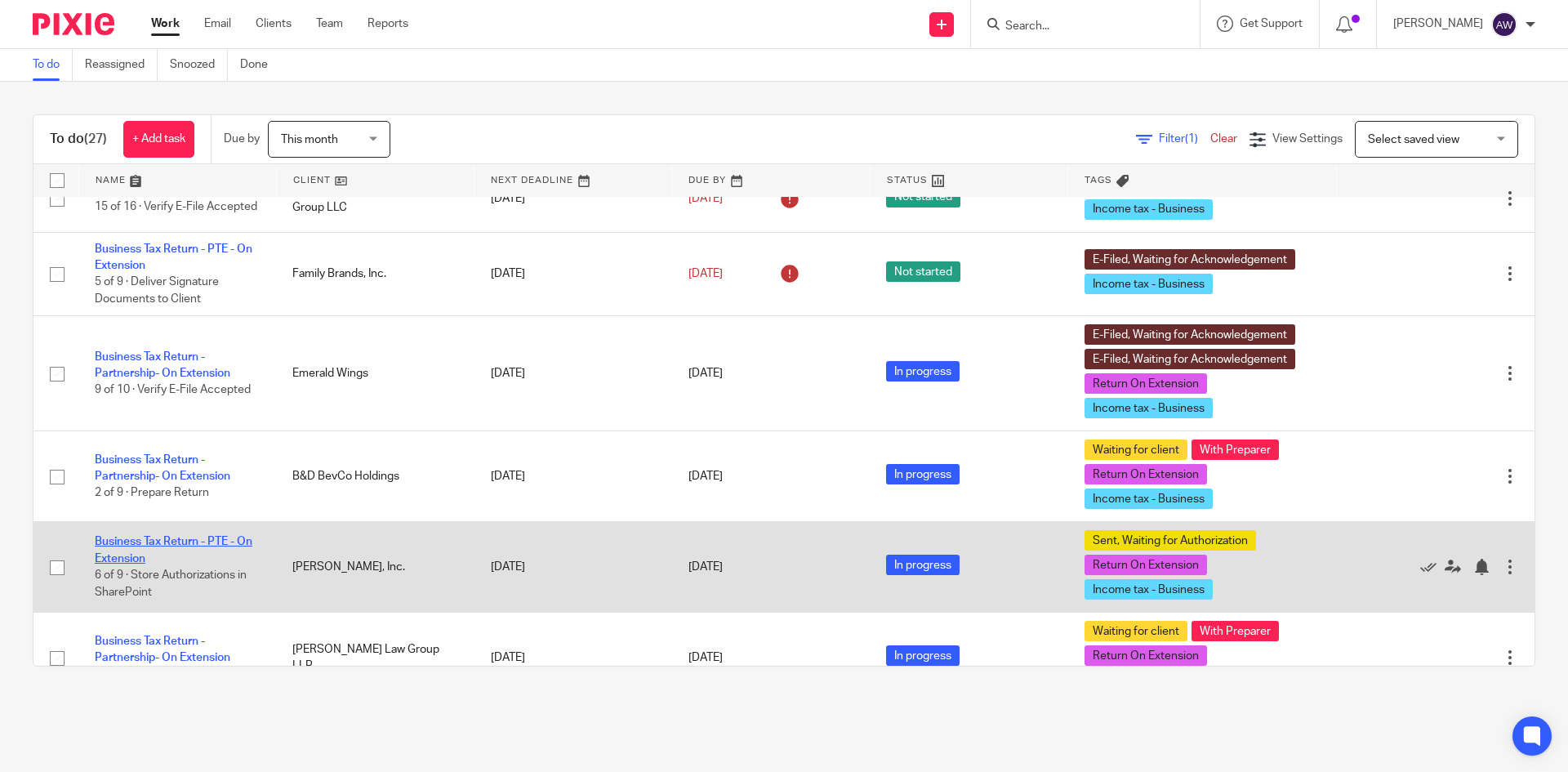
click at [179, 543] on link "Business Tax Return - PTE - On Extension" at bounding box center [173, 549] width 157 height 28
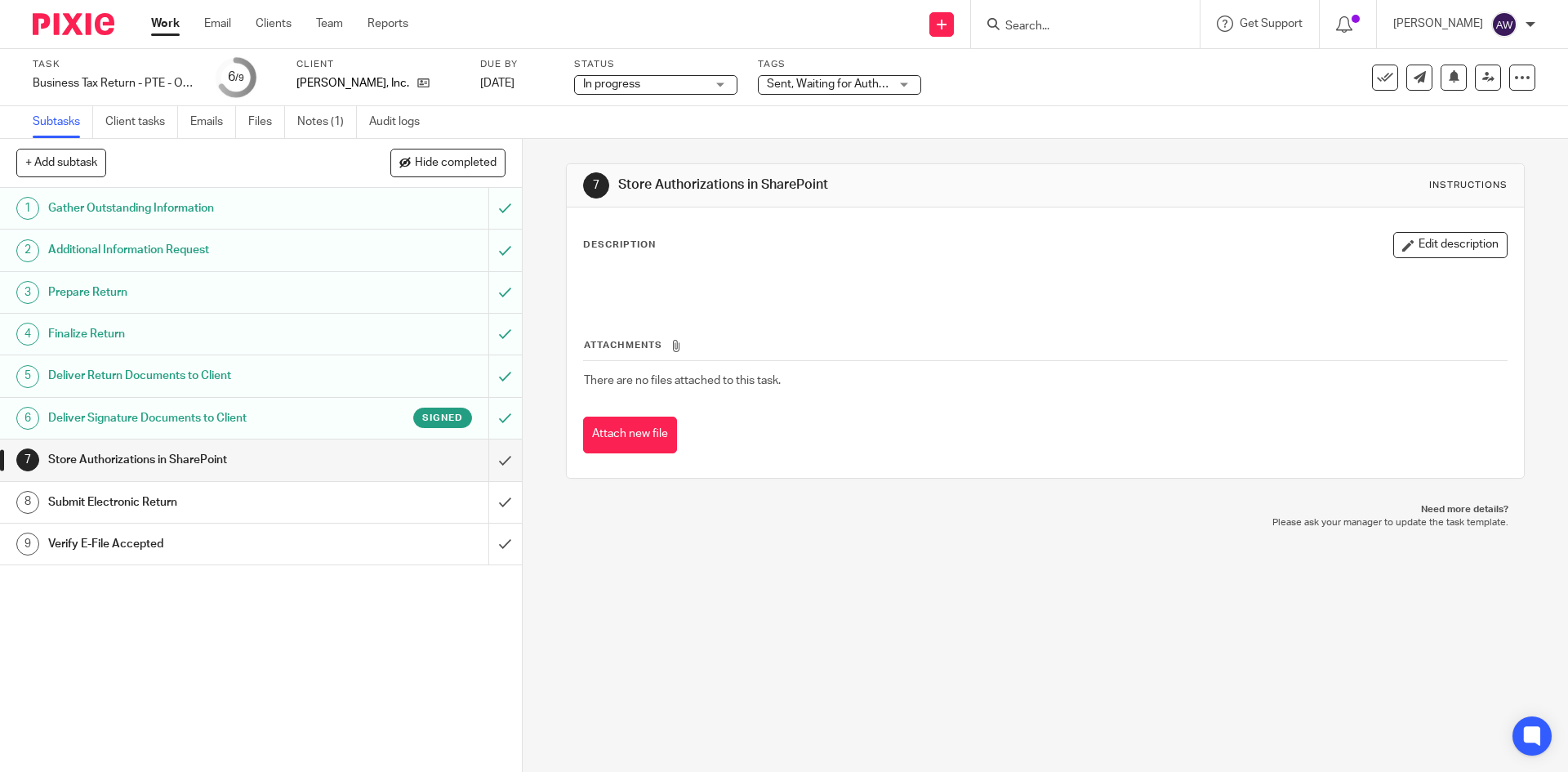
click at [310, 410] on h1 "Deliver Signature Documents to Client" at bounding box center [190, 418] width 283 height 25
click at [230, 420] on h1 "Deliver Signature Documents to Client" at bounding box center [190, 418] width 283 height 25
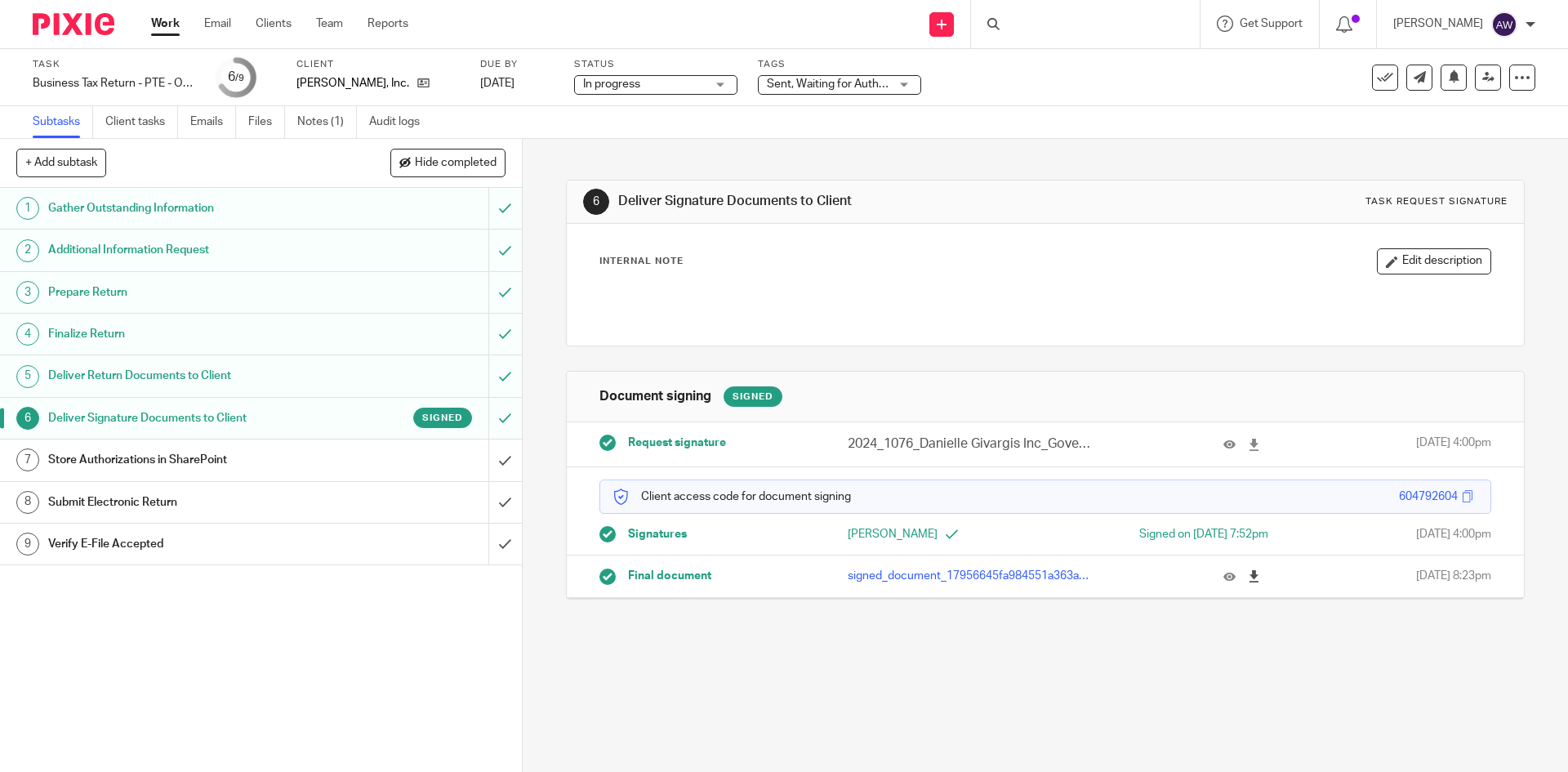
click at [1248, 577] on icon at bounding box center [1254, 576] width 12 height 12
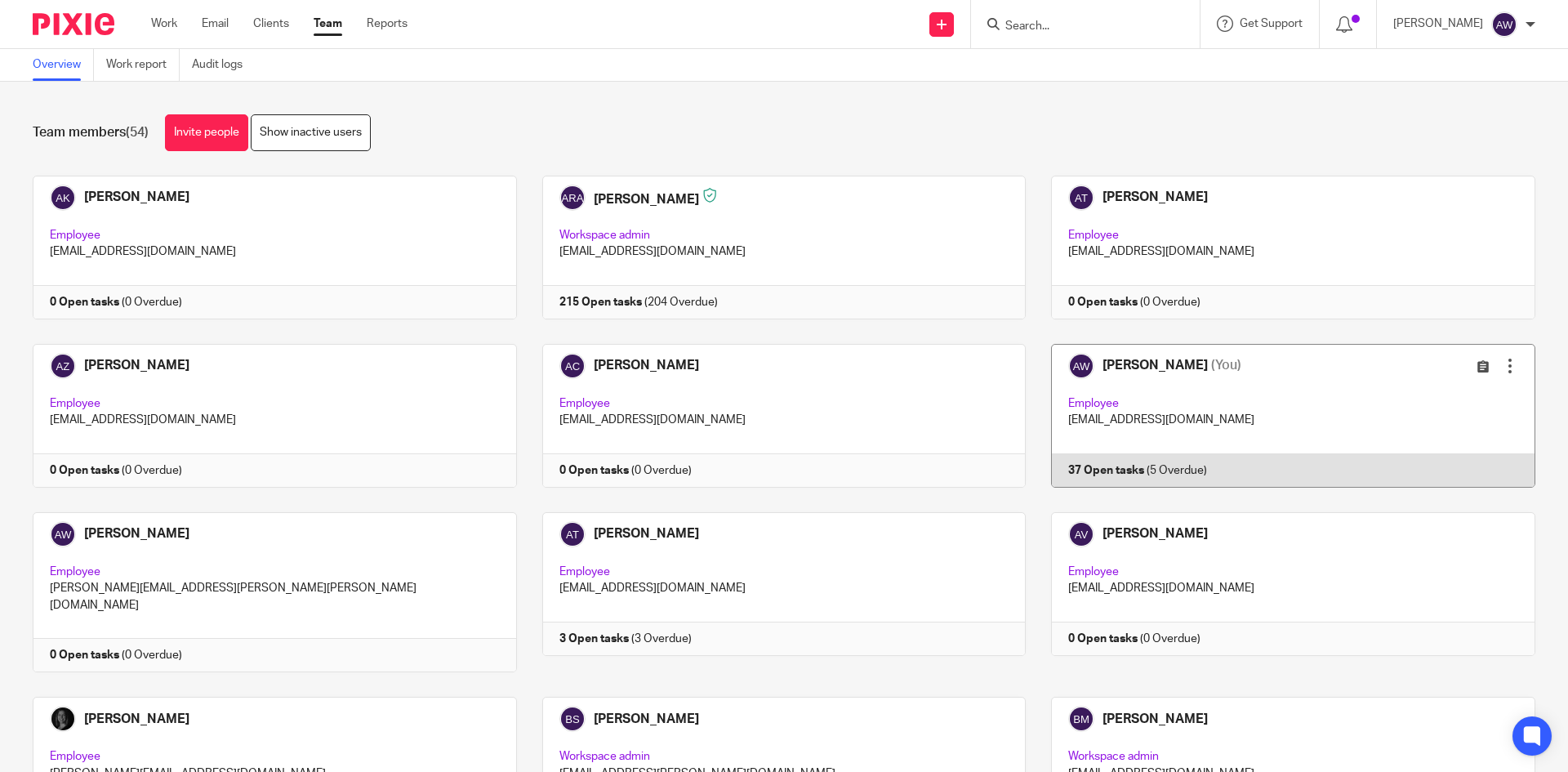
click at [1224, 432] on link at bounding box center [1280, 415] width 510 height 144
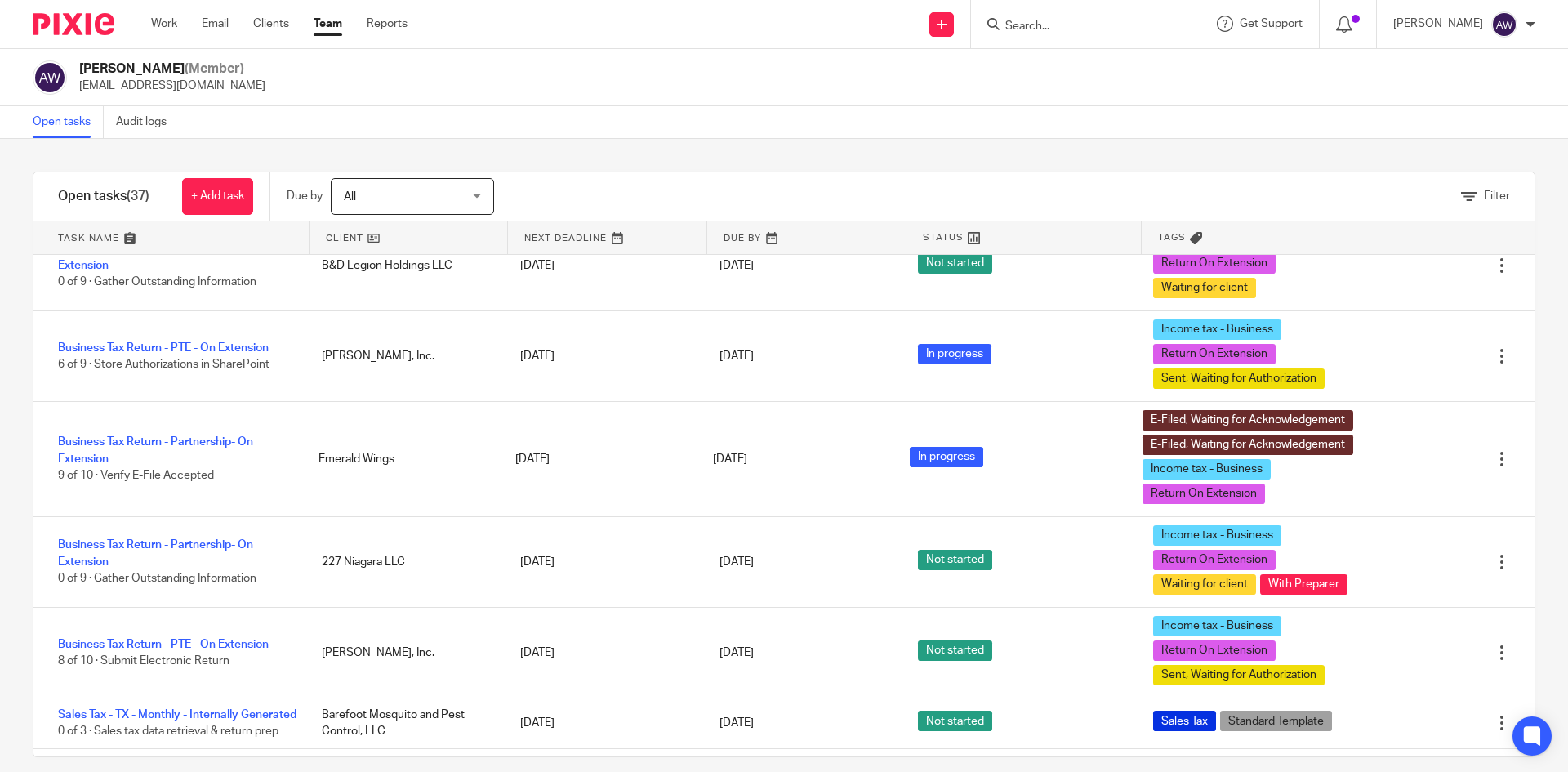
scroll to position [572, 0]
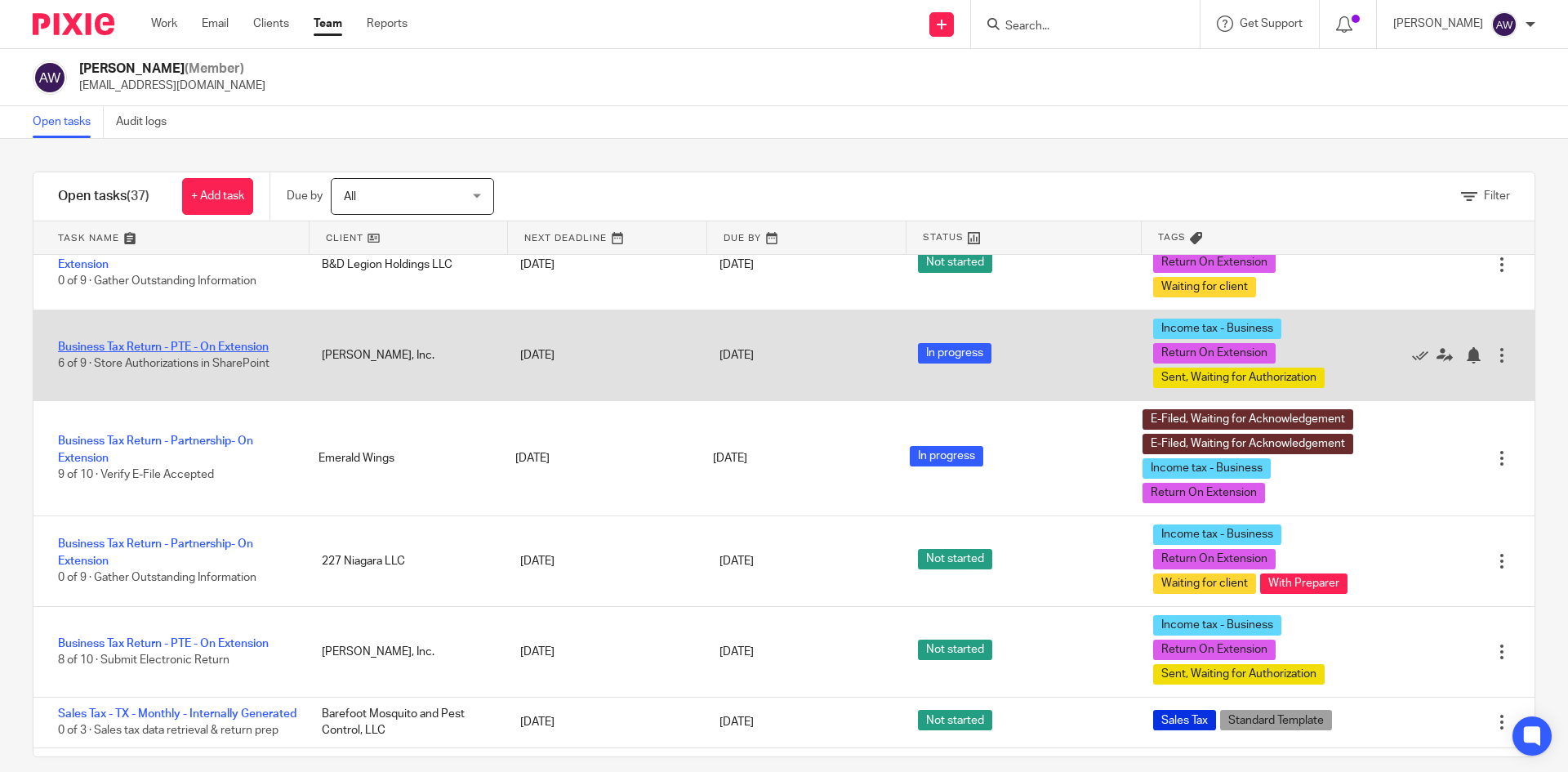
click at [183, 352] on link "Business Tax Return - PTE - On Extension" at bounding box center [163, 346] width 211 height 11
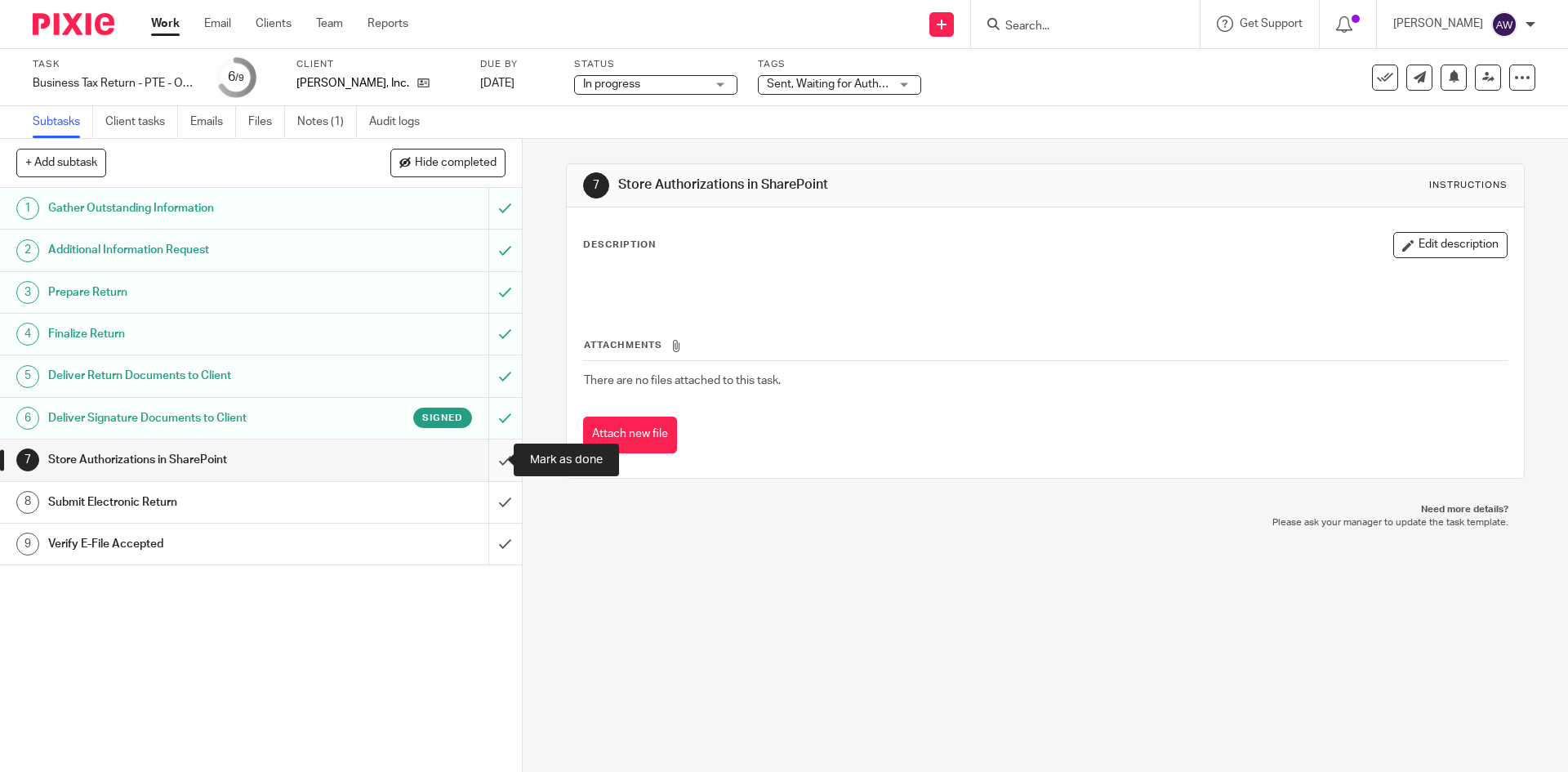
click at [491, 464] on input "submit" at bounding box center [260, 460] width 522 height 41
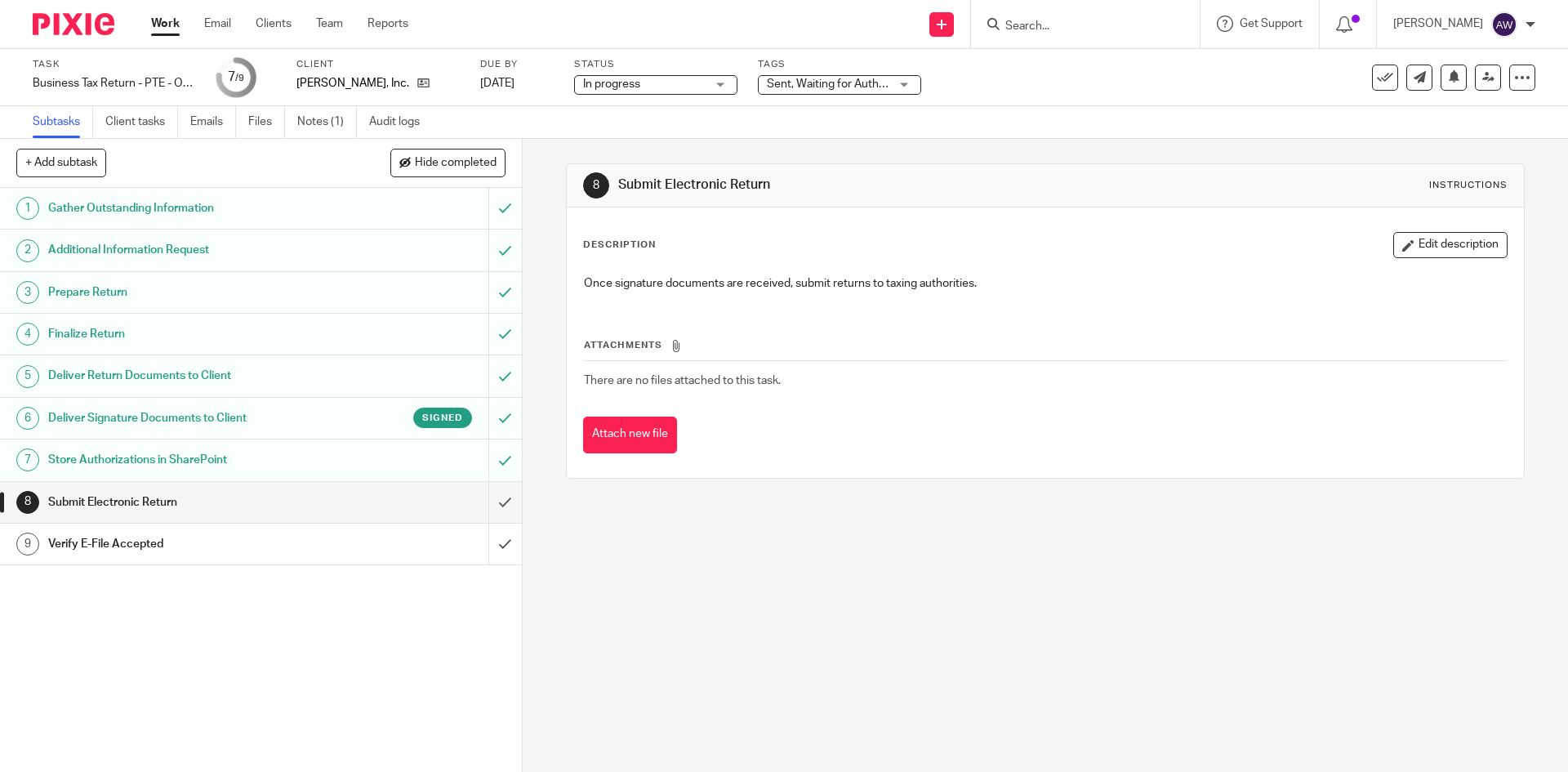
click at [167, 31] on link "Work" at bounding box center [165, 23] width 29 height 16
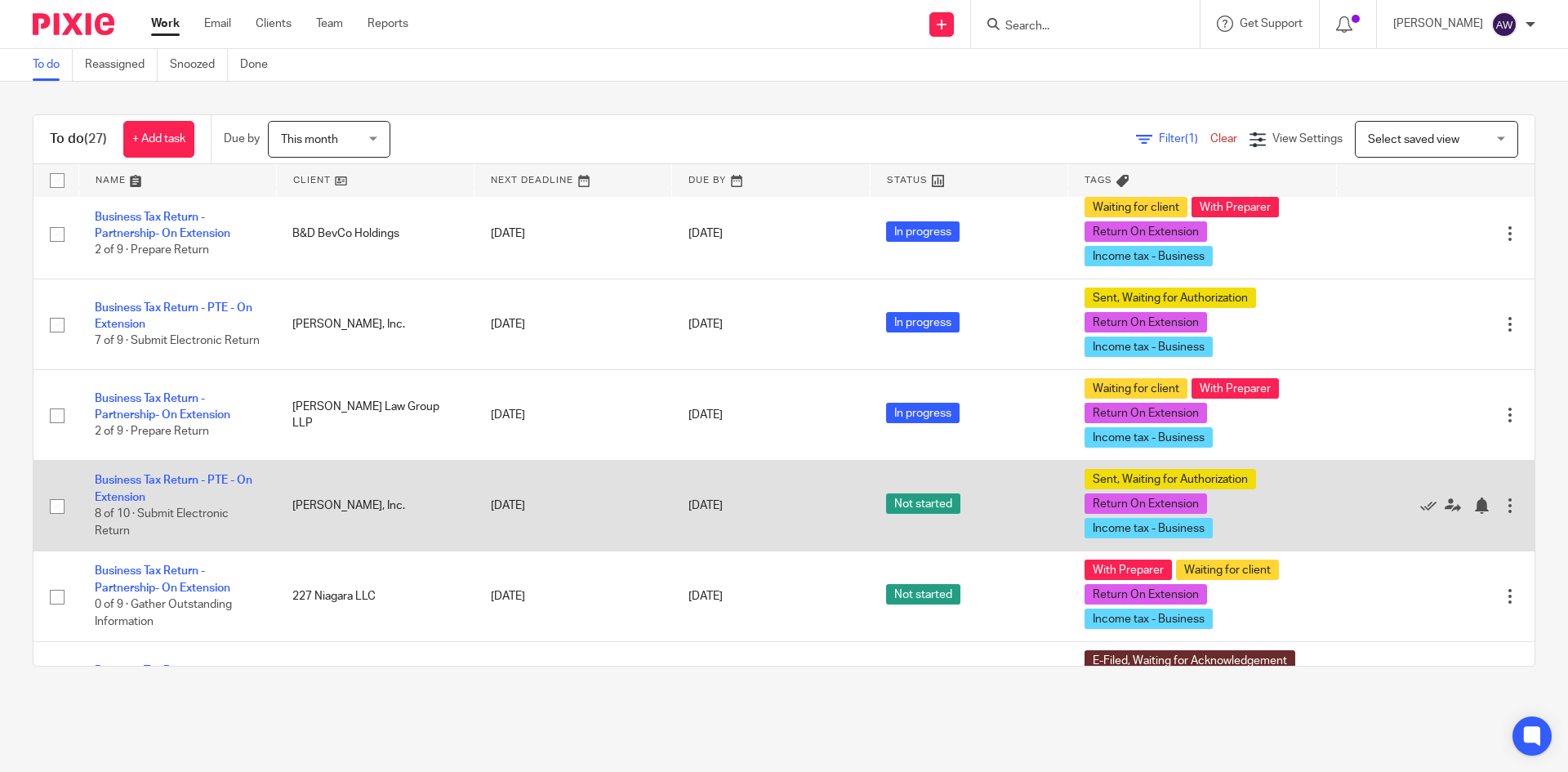
scroll to position [409, 0]
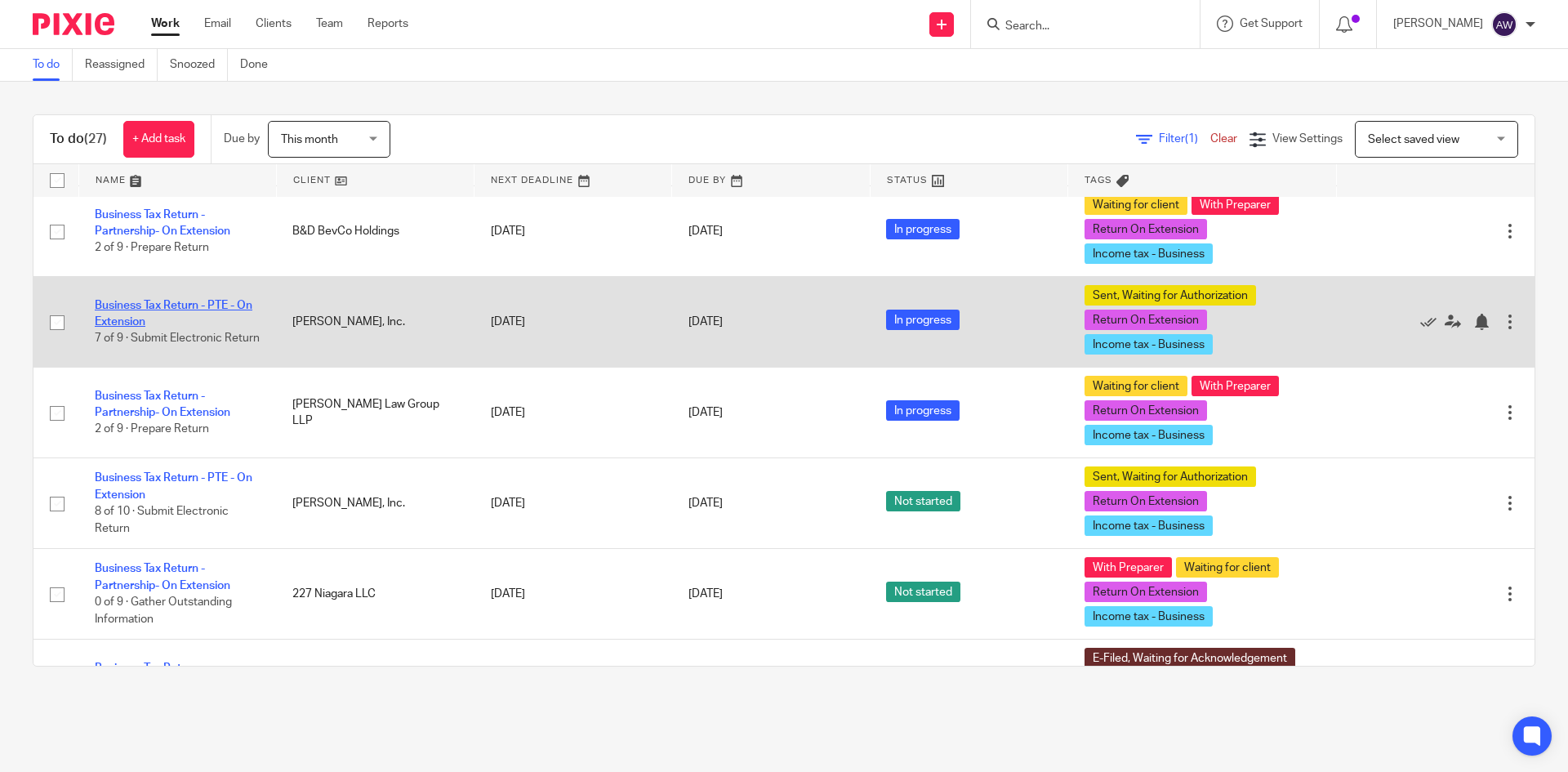
click at [178, 300] on link "Business Tax Return - PTE - On Extension" at bounding box center [173, 313] width 157 height 28
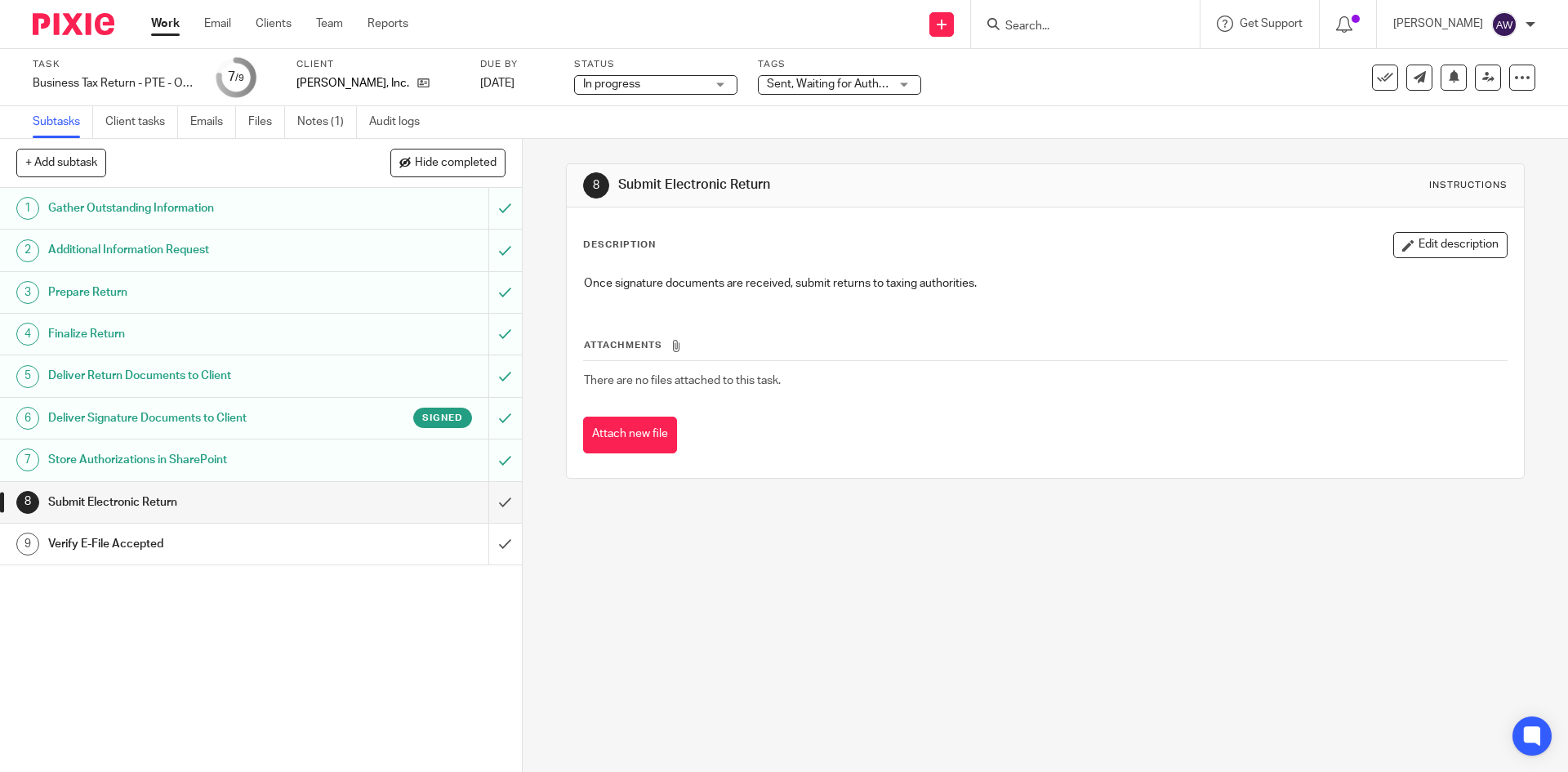
click at [833, 89] on span "Sent, Waiting for Authorization + 2" at bounding box center [853, 83] width 173 height 11
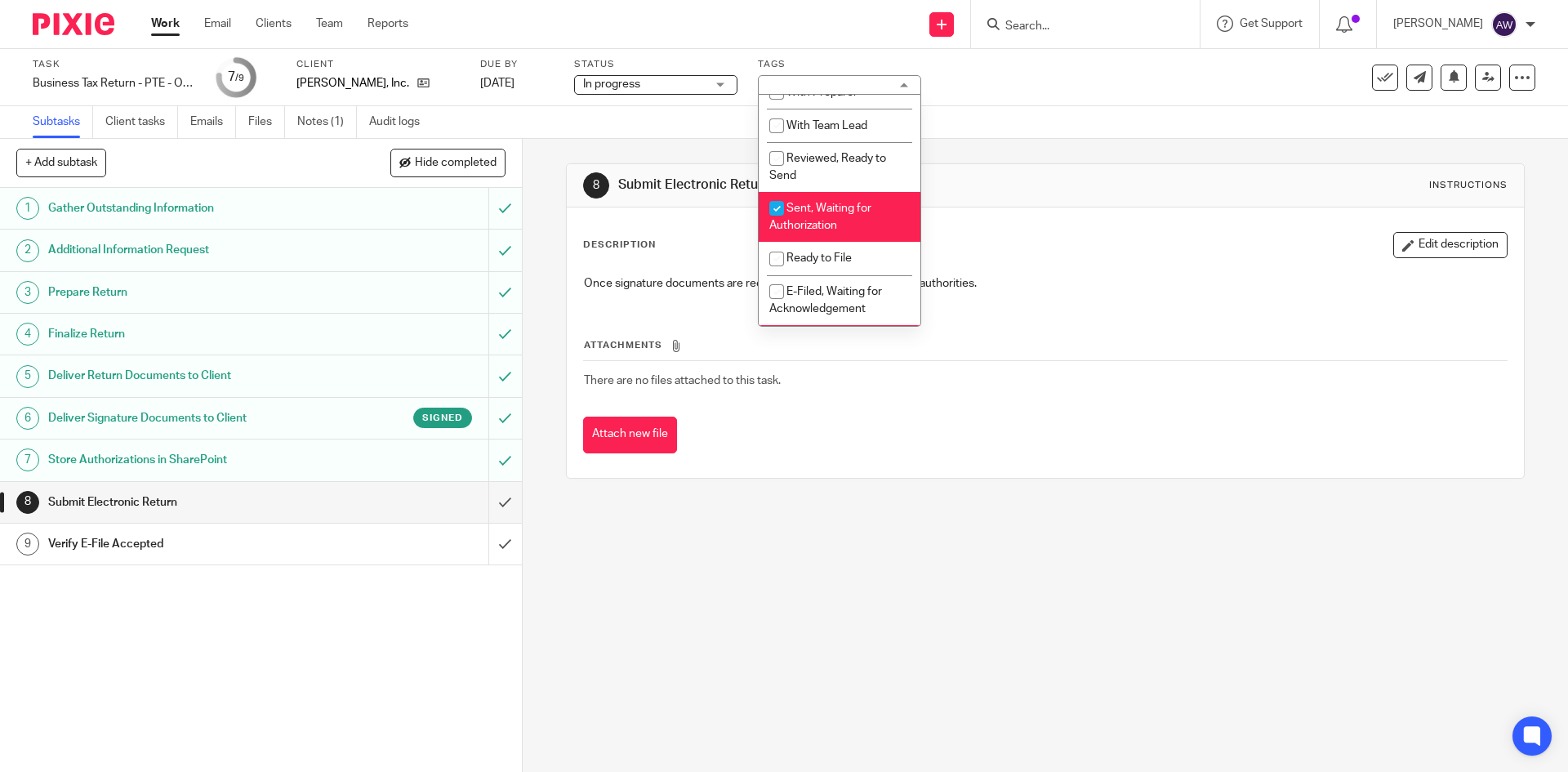
scroll to position [163, 0]
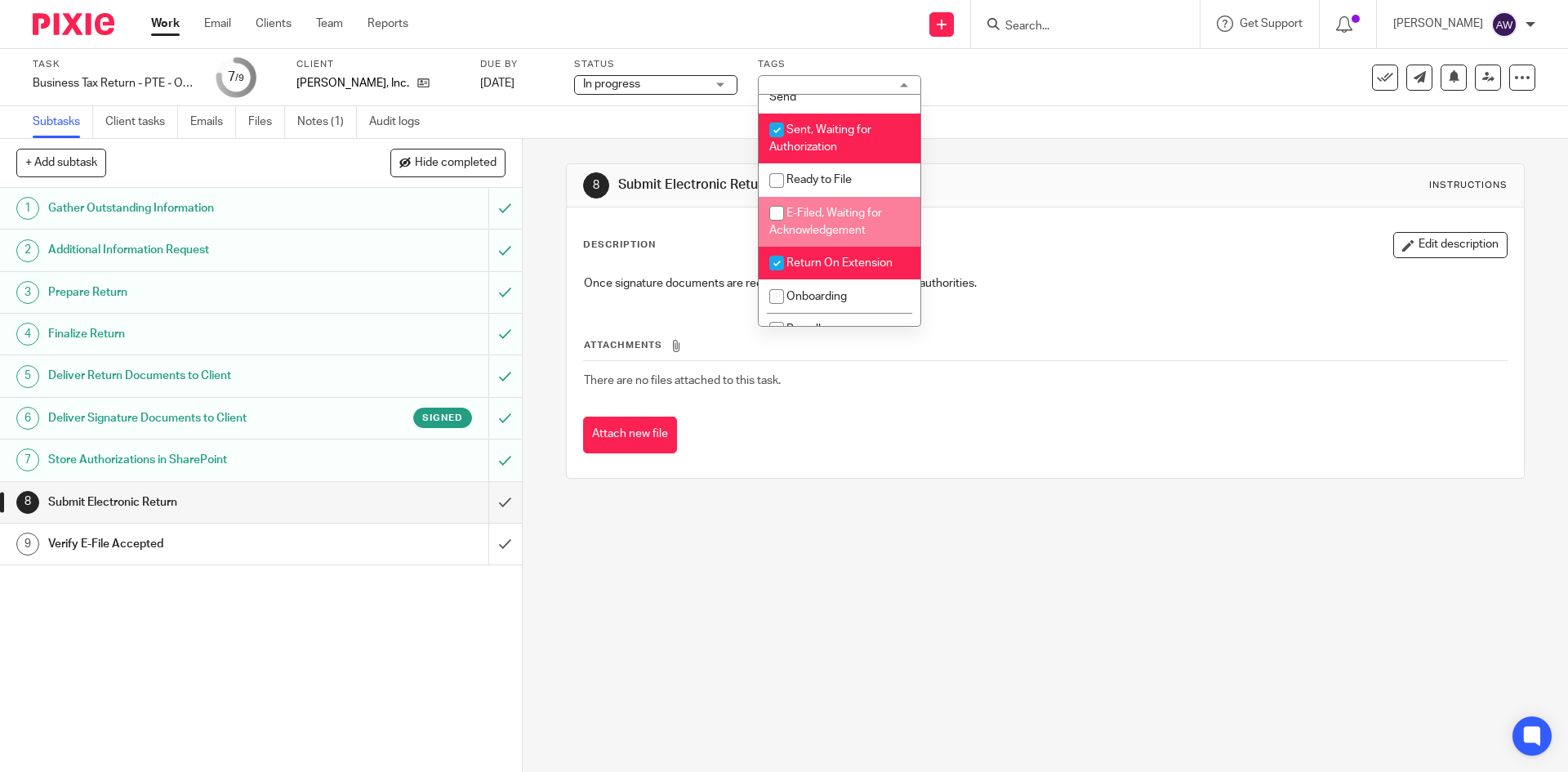
click at [832, 216] on span "E-Filed, Waiting for Acknowledgement" at bounding box center [826, 222] width 112 height 29
checkbox input "true"
click at [844, 141] on li "Sent, Waiting for Authorization" at bounding box center [839, 138] width 162 height 50
checkbox input "false"
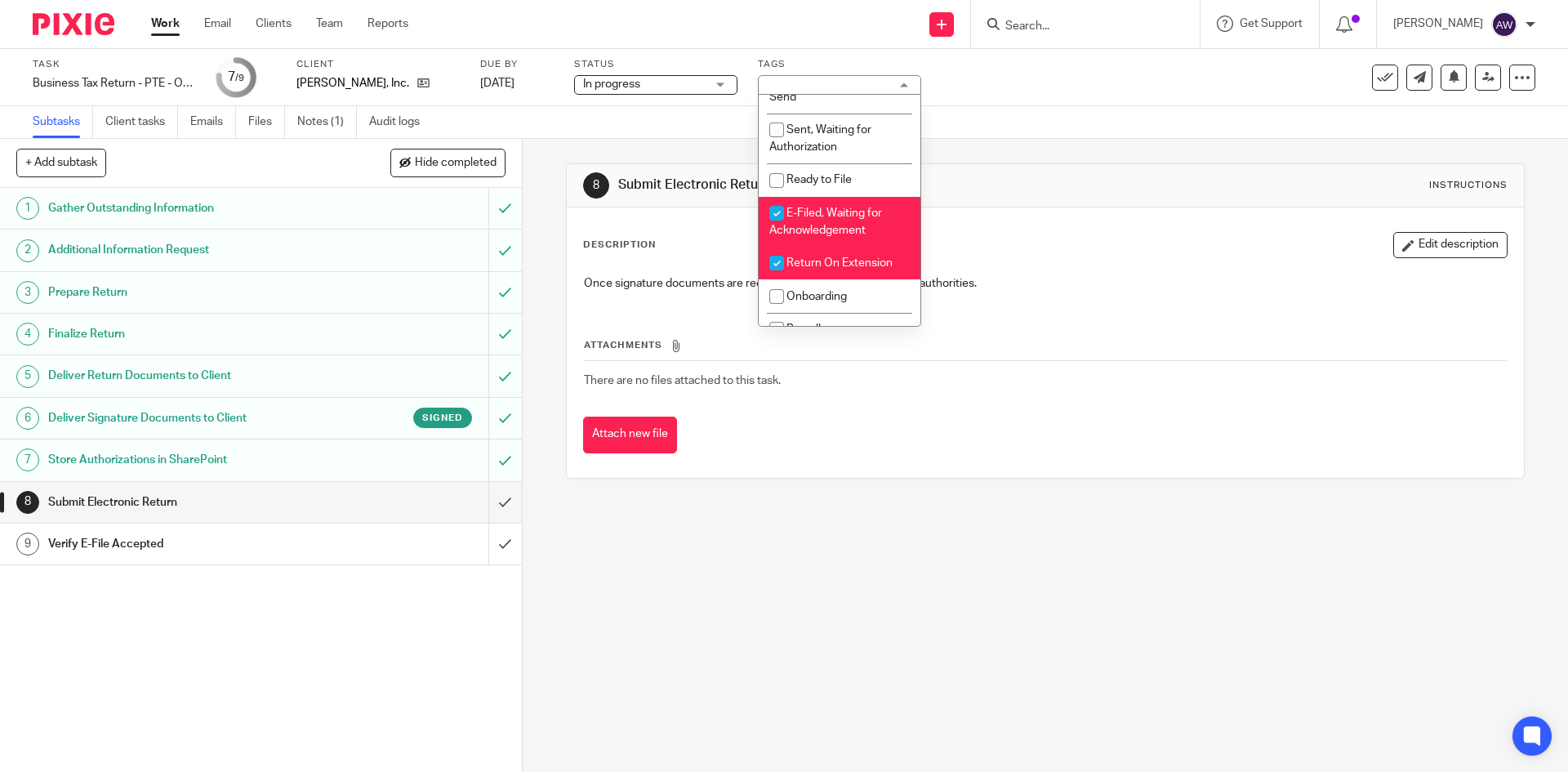
click at [1010, 134] on div "Subtasks Client tasks Emails Files Notes (1) Audit logs" at bounding box center [784, 123] width 1568 height 32
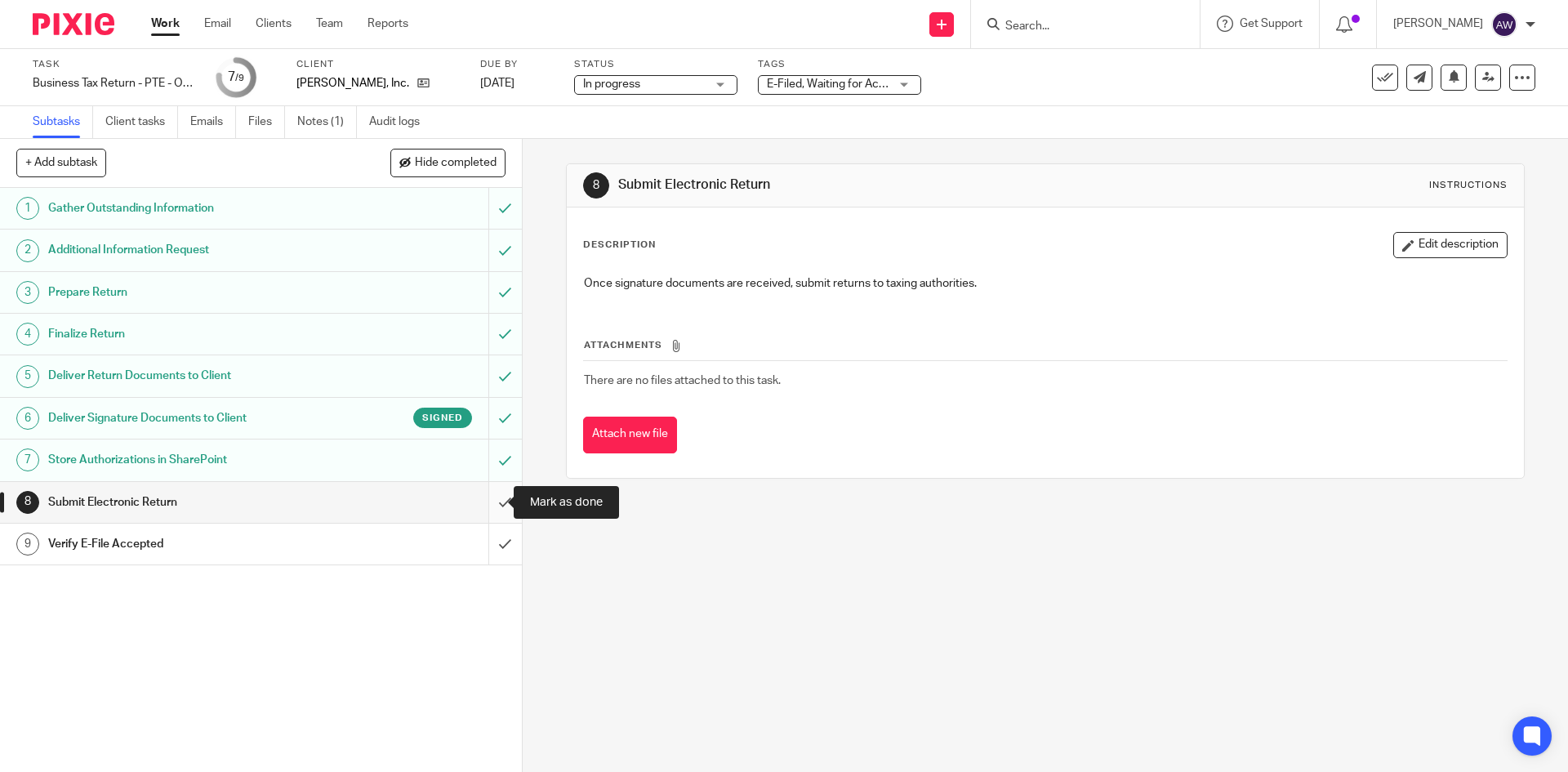
click at [476, 503] on input "submit" at bounding box center [260, 502] width 522 height 41
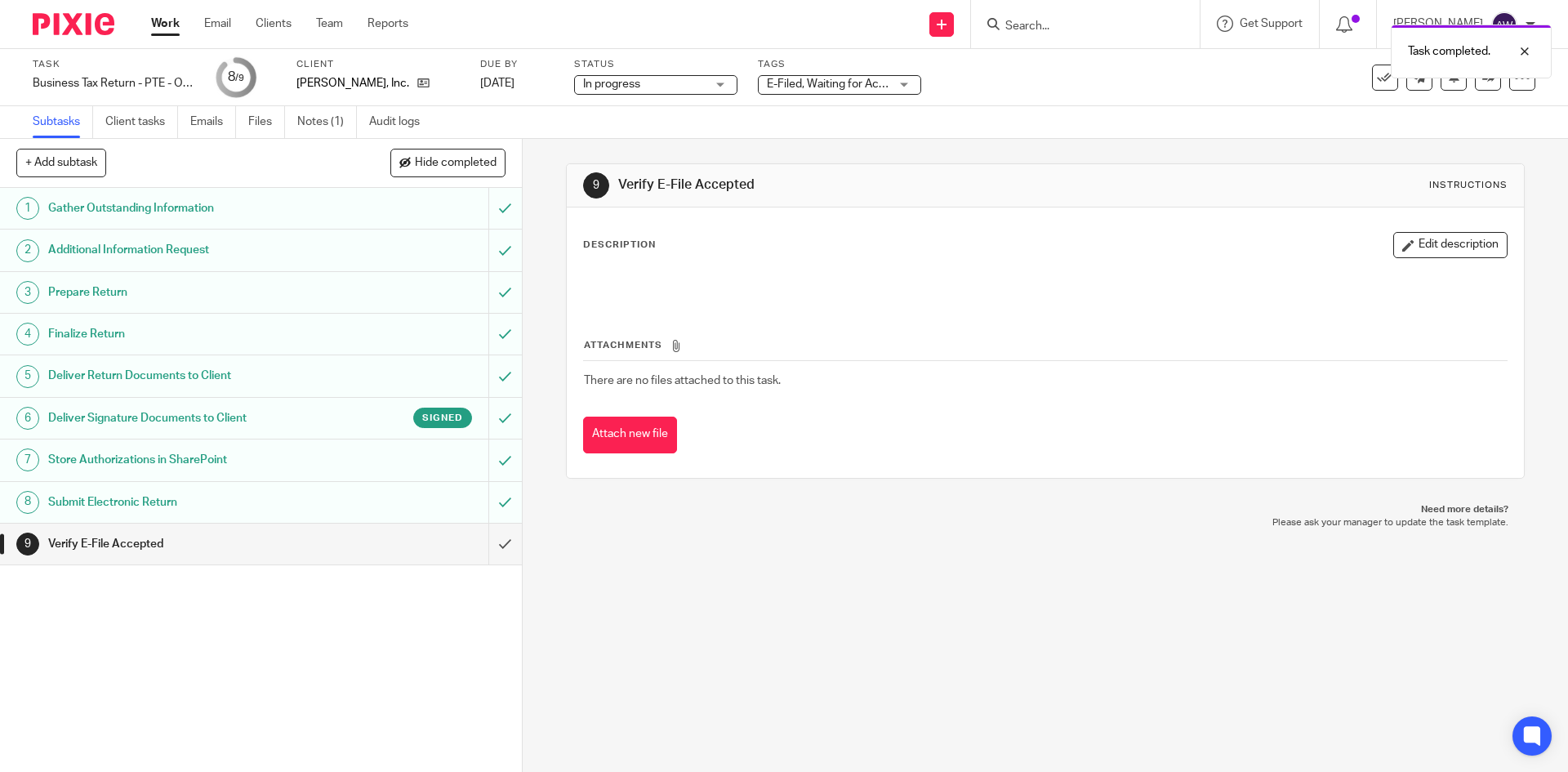
click at [161, 31] on link "Work" at bounding box center [165, 23] width 29 height 16
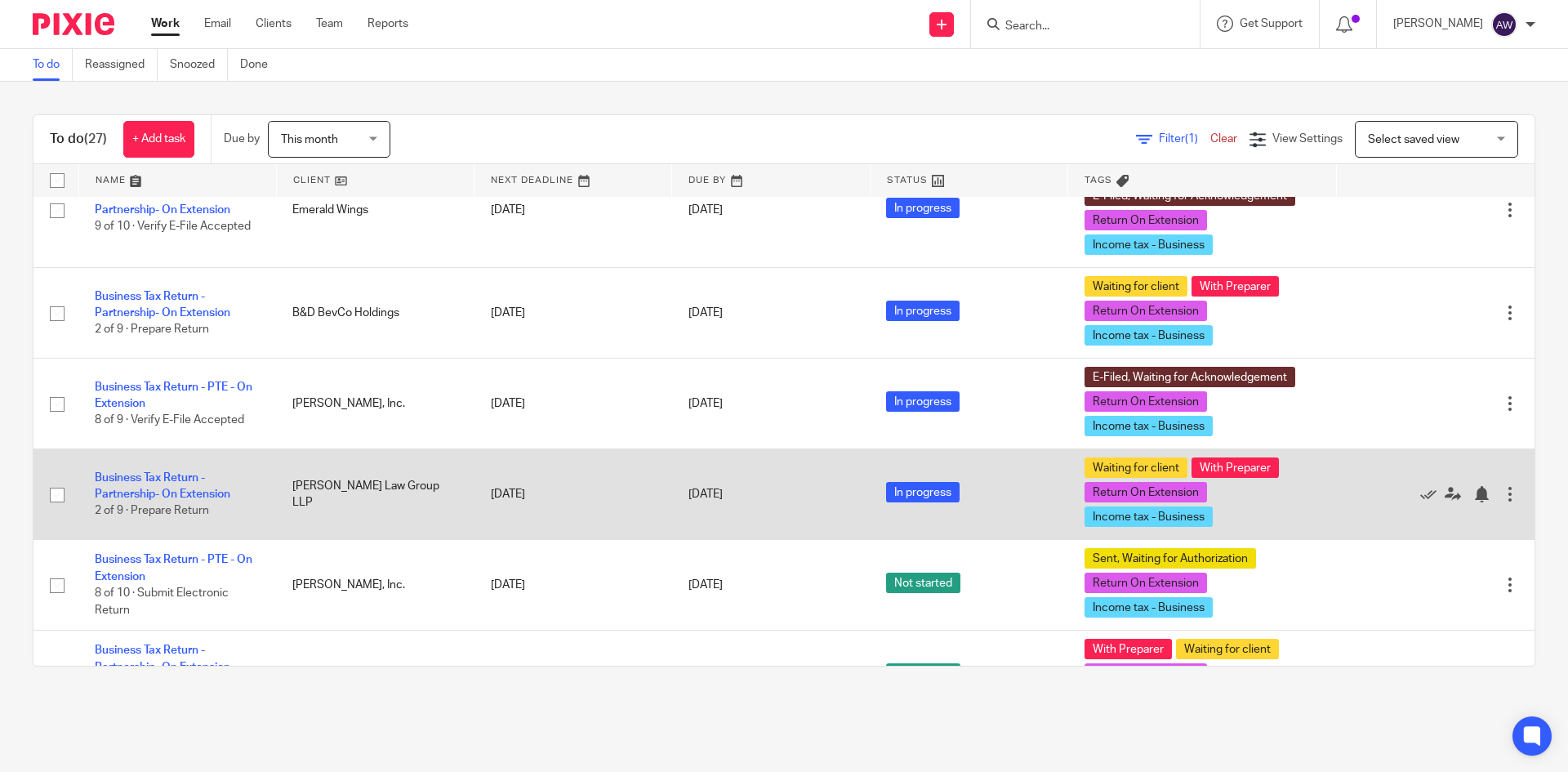
scroll to position [490, 0]
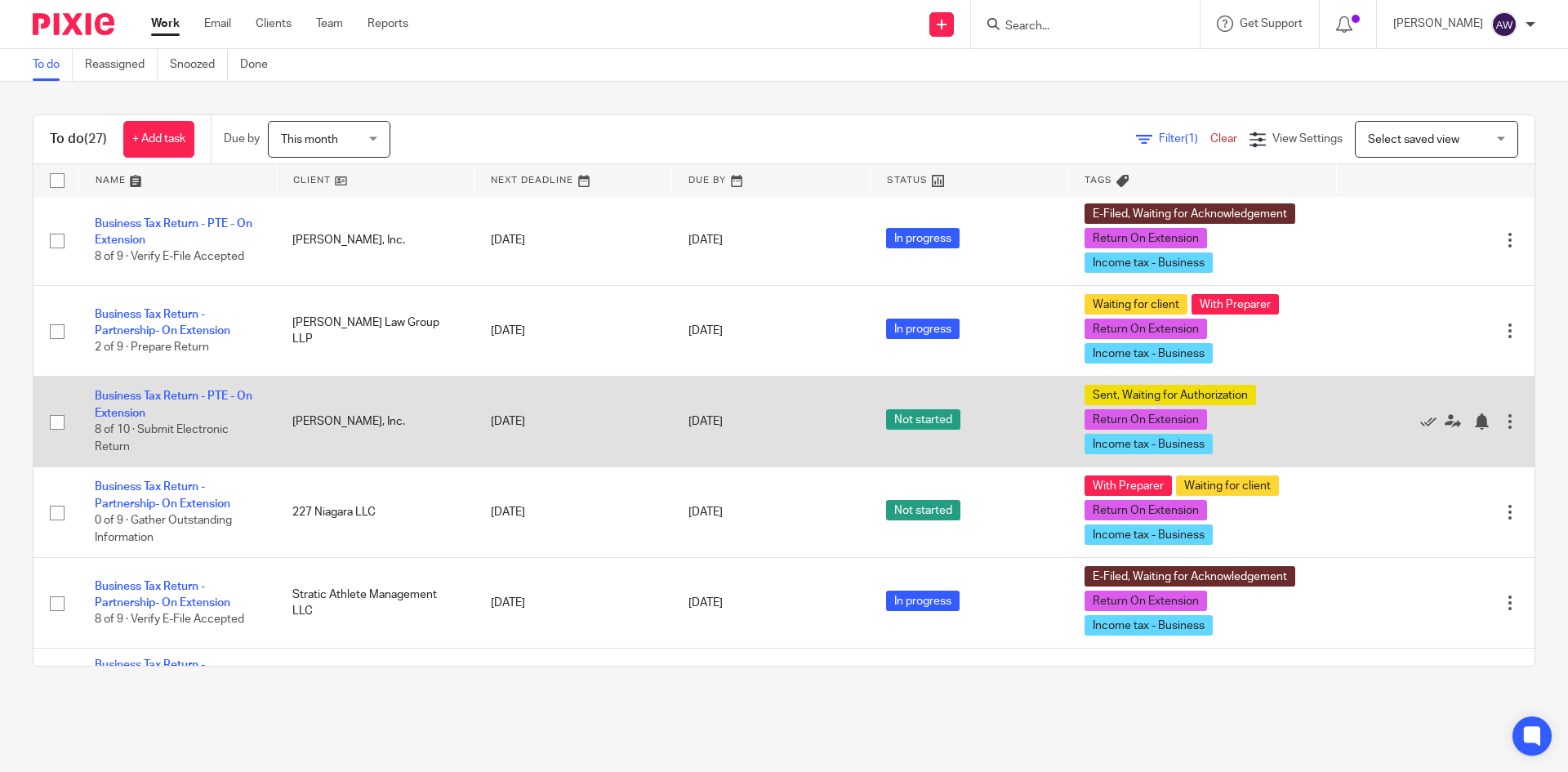
click at [133, 406] on td "Business Tax Return - PTE - On Extension 8 of 10 · Submit Electronic Return" at bounding box center [177, 421] width 197 height 90
click at [126, 410] on td "Business Tax Return - PTE - On Extension 8 of 10 · Submit Electronic Return" at bounding box center [177, 421] width 197 height 90
click at [121, 415] on link "Business Tax Return - PTE - On Extension" at bounding box center [173, 404] width 157 height 28
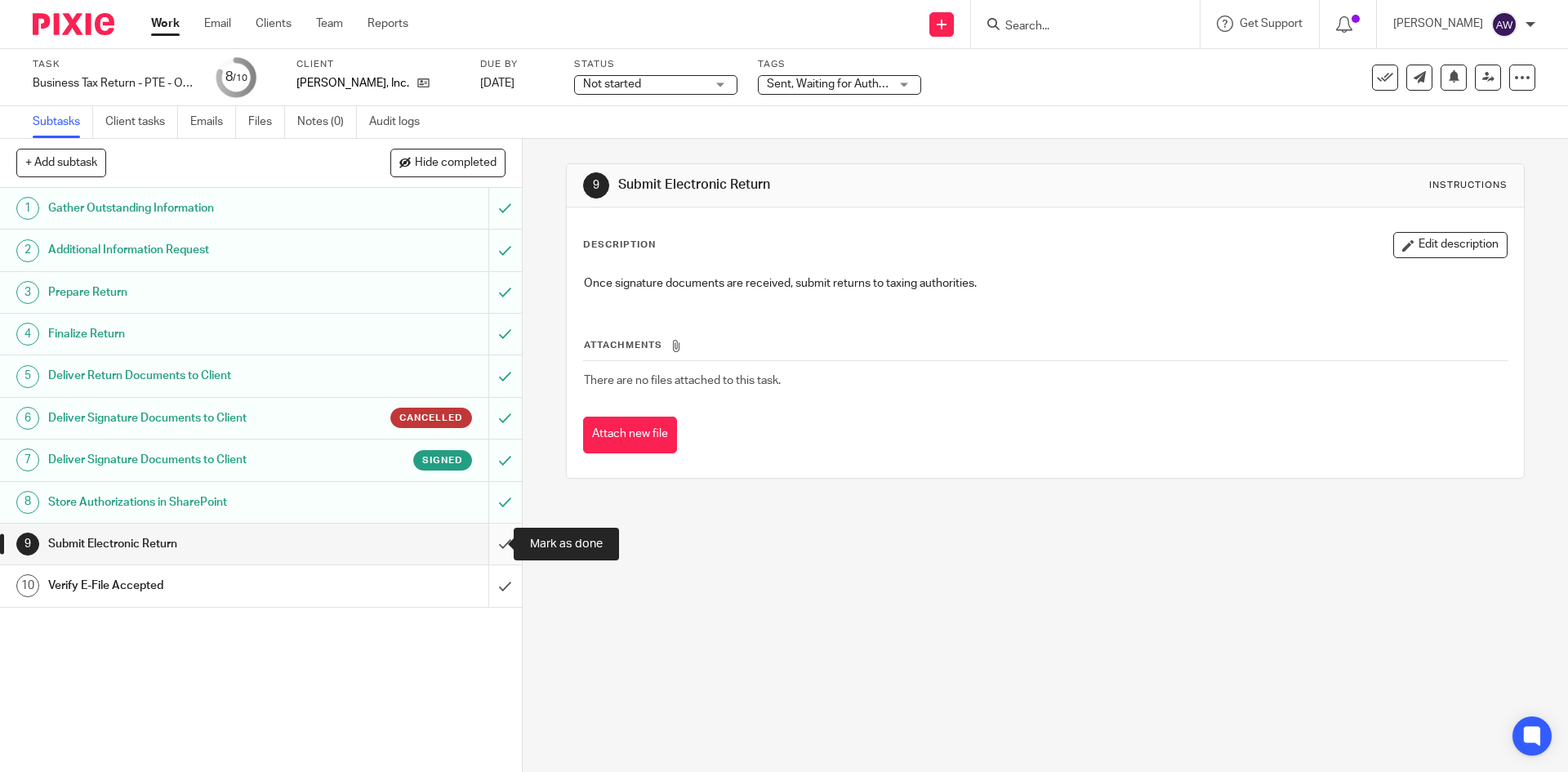
click at [484, 540] on input "submit" at bounding box center [260, 544] width 522 height 41
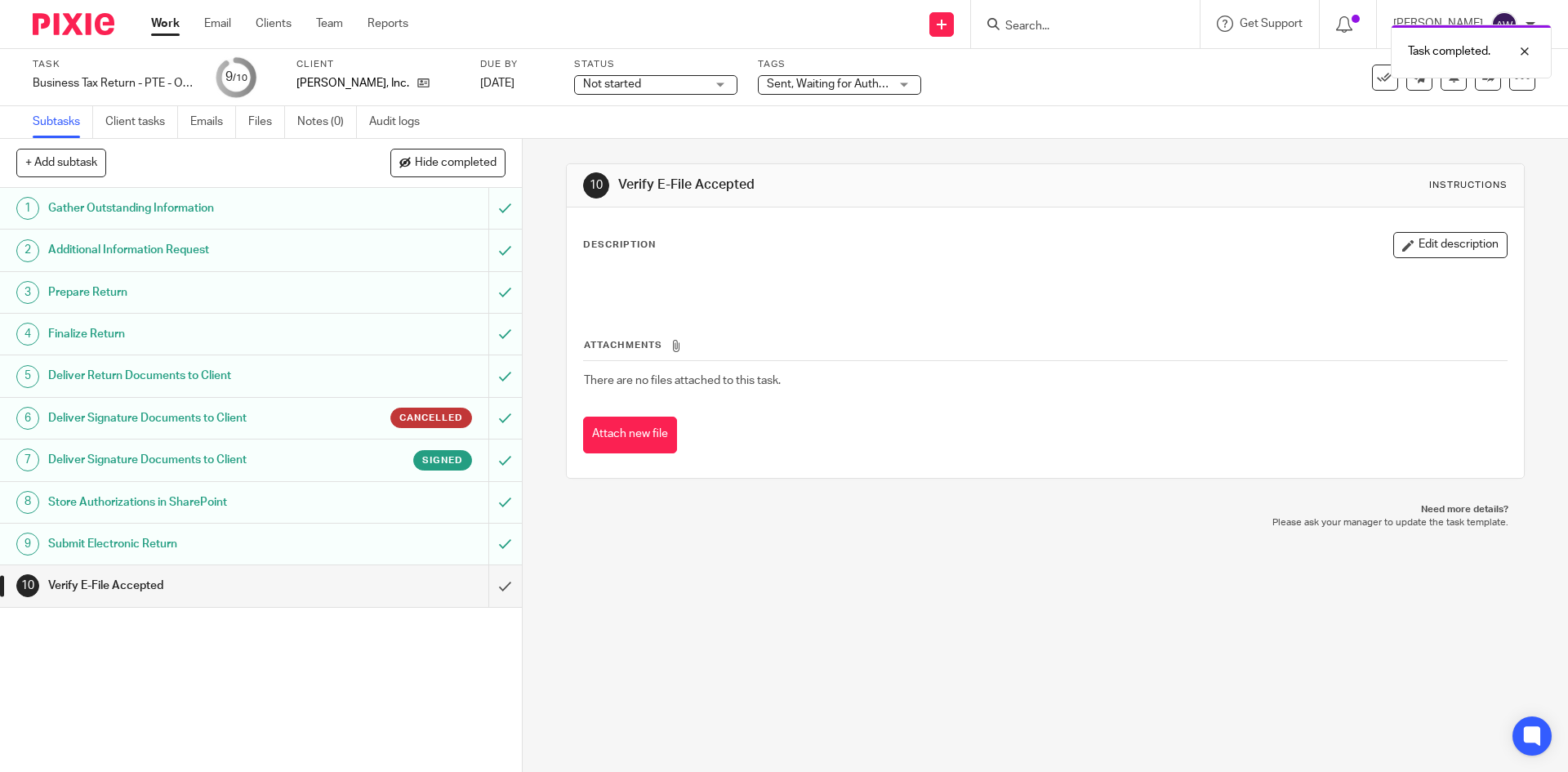
click at [827, 80] on span "Sent, Waiting for Authorization + 2" at bounding box center [853, 83] width 173 height 11
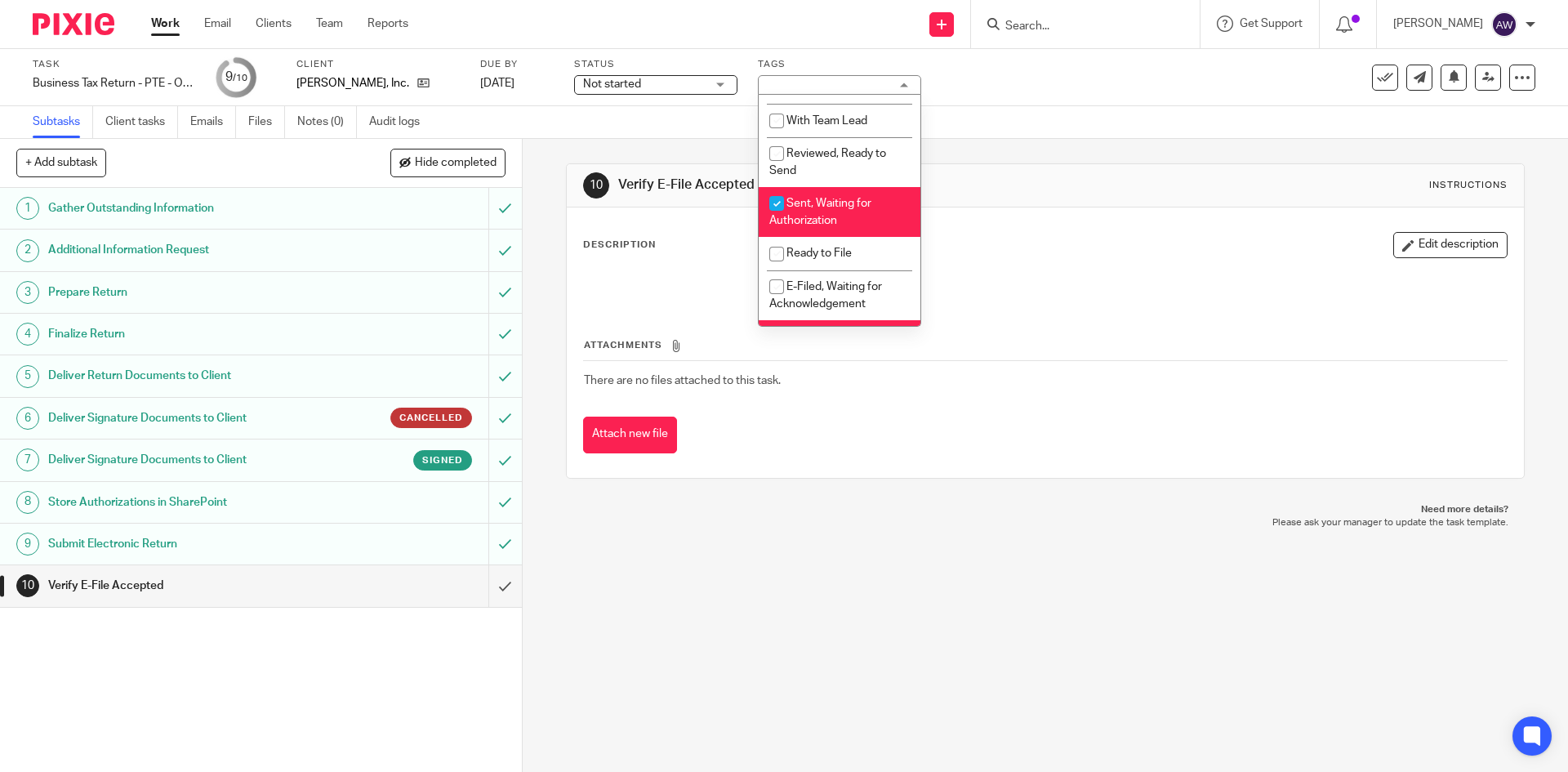
scroll to position [171, 0]
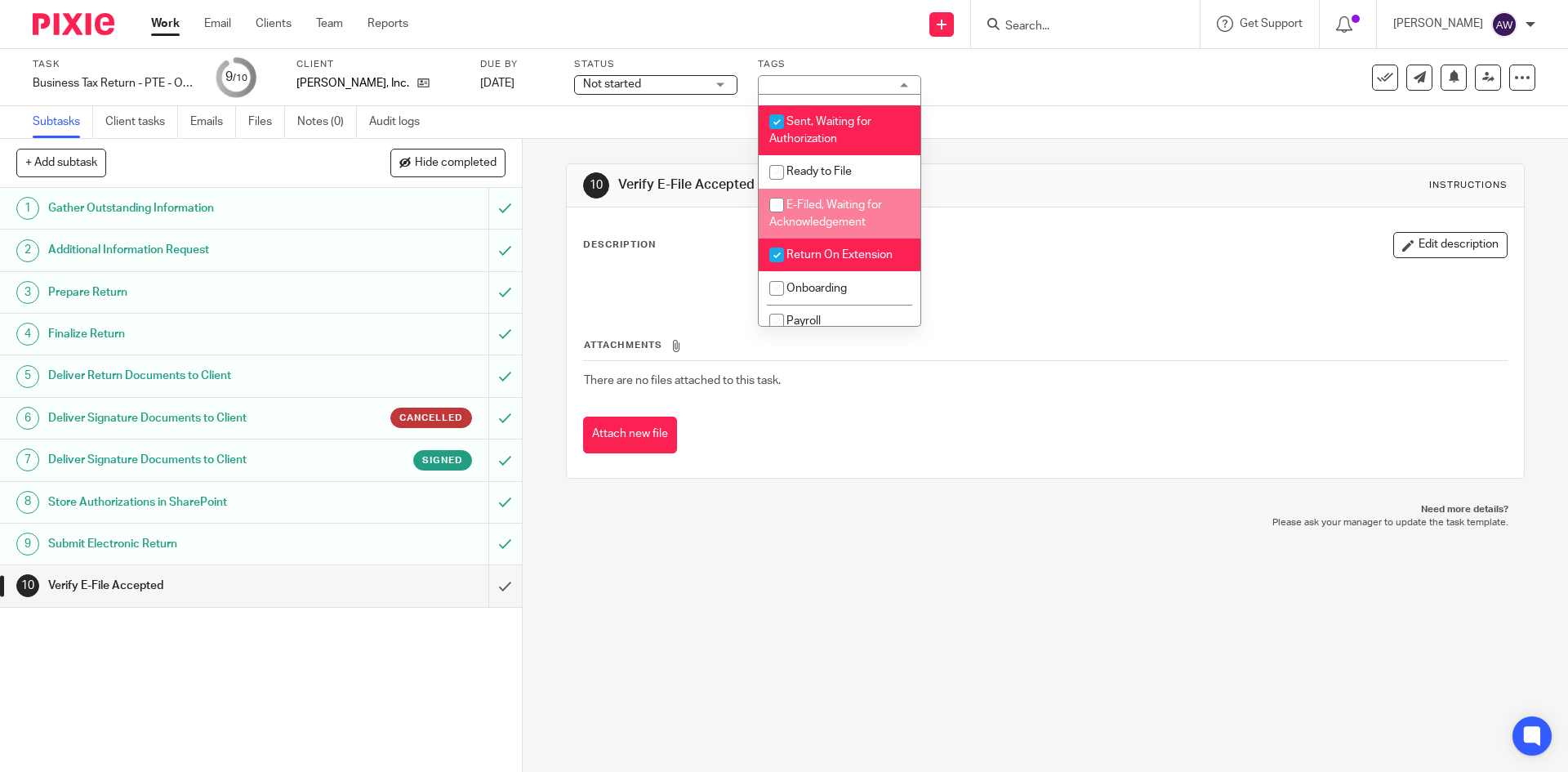
click at [853, 216] on span "E-Filed, Waiting for Acknowledgement" at bounding box center [826, 214] width 112 height 29
checkbox input "true"
click at [815, 123] on span "Sent, Waiting for Authorization" at bounding box center [821, 130] width 102 height 29
checkbox input "false"
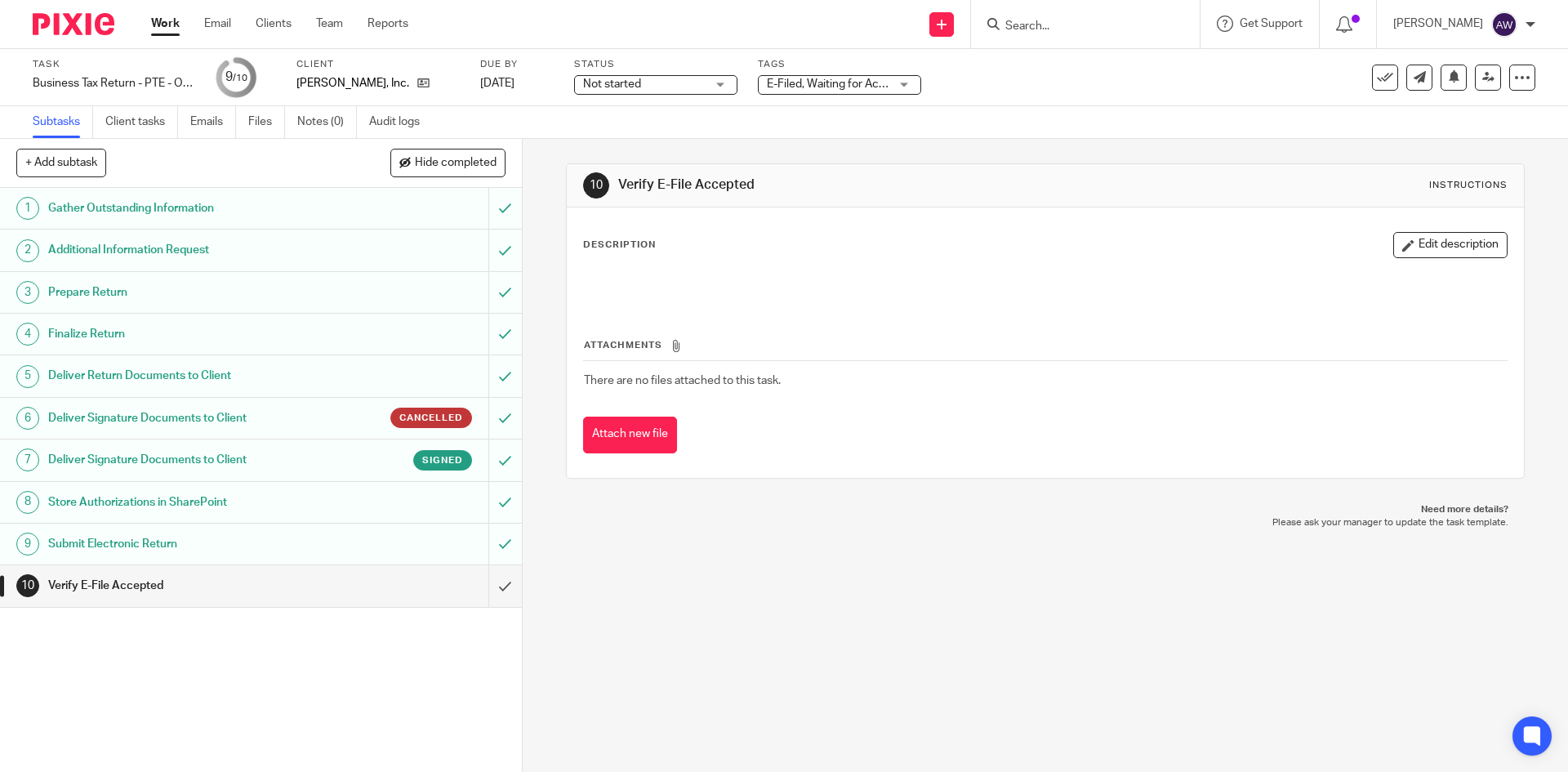
click at [1043, 136] on div "Subtasks Client tasks Emails Files Notes (0) Audit logs" at bounding box center [784, 123] width 1568 height 32
click at [164, 11] on div "Work Email Clients Team Reports Work Email Clients Team Reports Settings" at bounding box center [283, 24] width 298 height 49
click at [162, 23] on link "Work" at bounding box center [165, 23] width 29 height 16
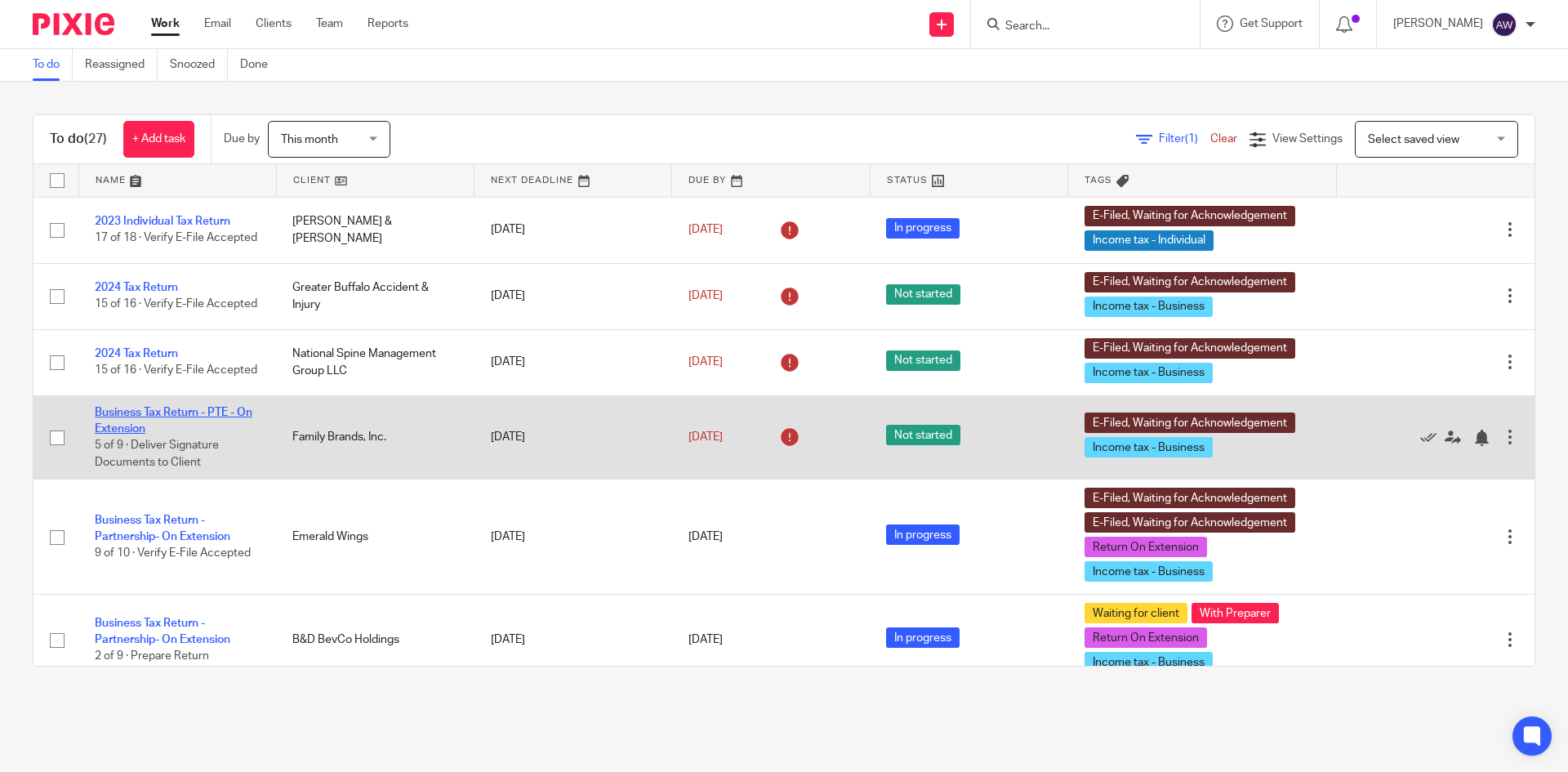
click at [175, 417] on link "Business Tax Return - PTE - On Extension" at bounding box center [173, 420] width 157 height 28
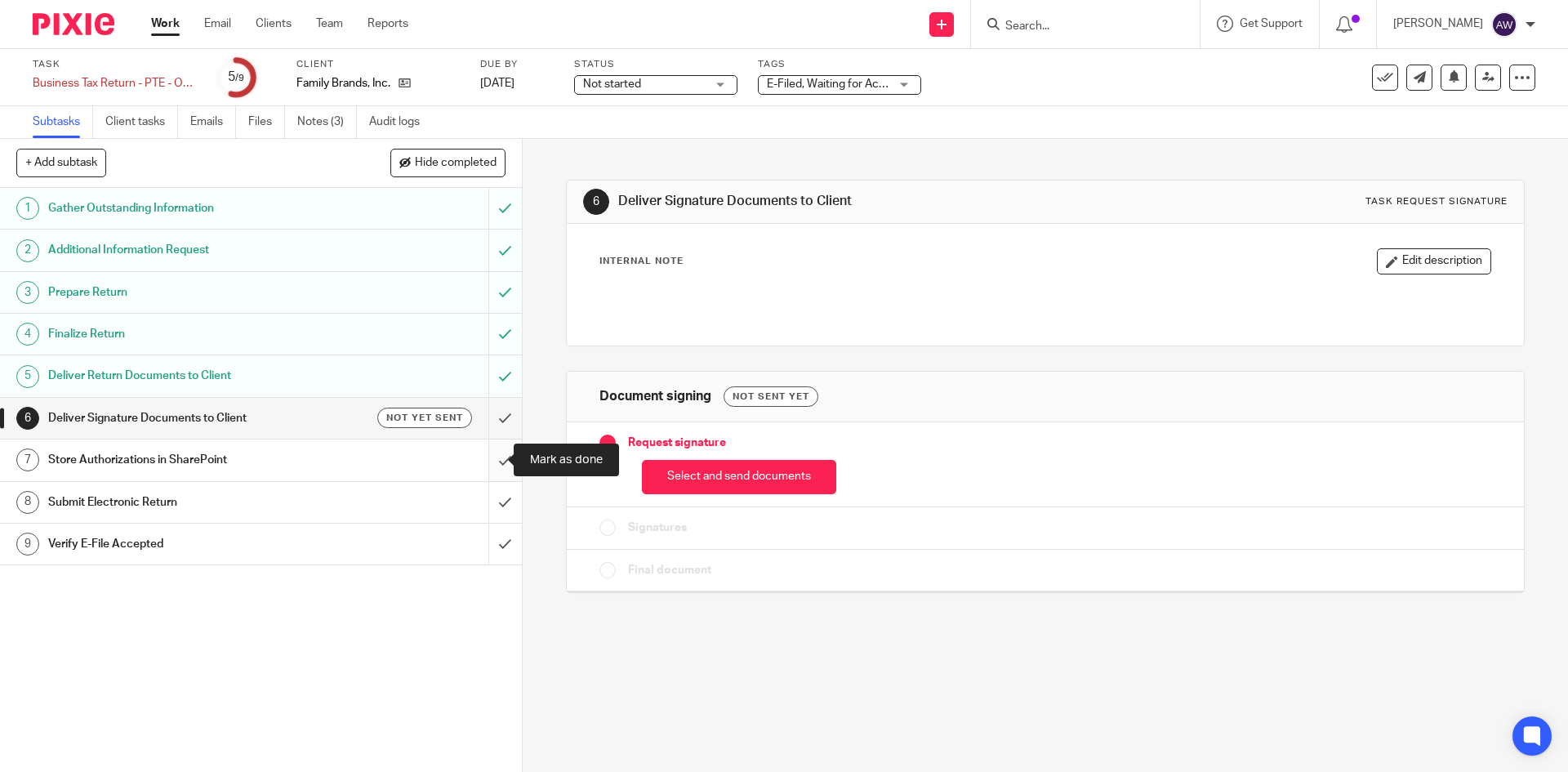
drag, startPoint x: 0, startPoint y: 0, endPoint x: 483, endPoint y: 455, distance: 663.6
click at [483, 455] on input "submit" at bounding box center [260, 460] width 522 height 41
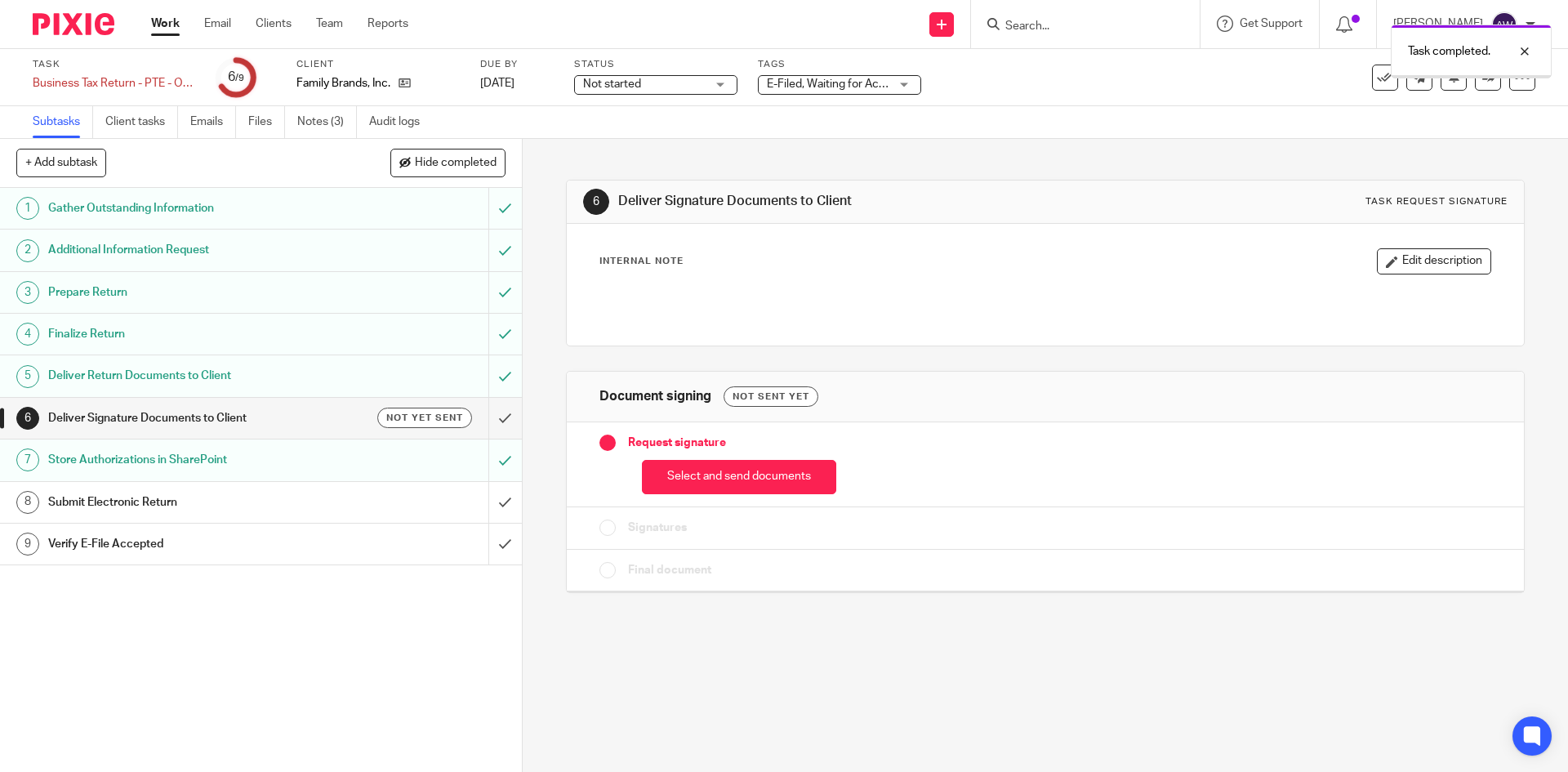
click at [489, 486] on input "submit" at bounding box center [260, 502] width 522 height 41
click at [481, 537] on input "submit" at bounding box center [260, 544] width 522 height 41
click at [1382, 84] on button at bounding box center [1385, 77] width 26 height 26
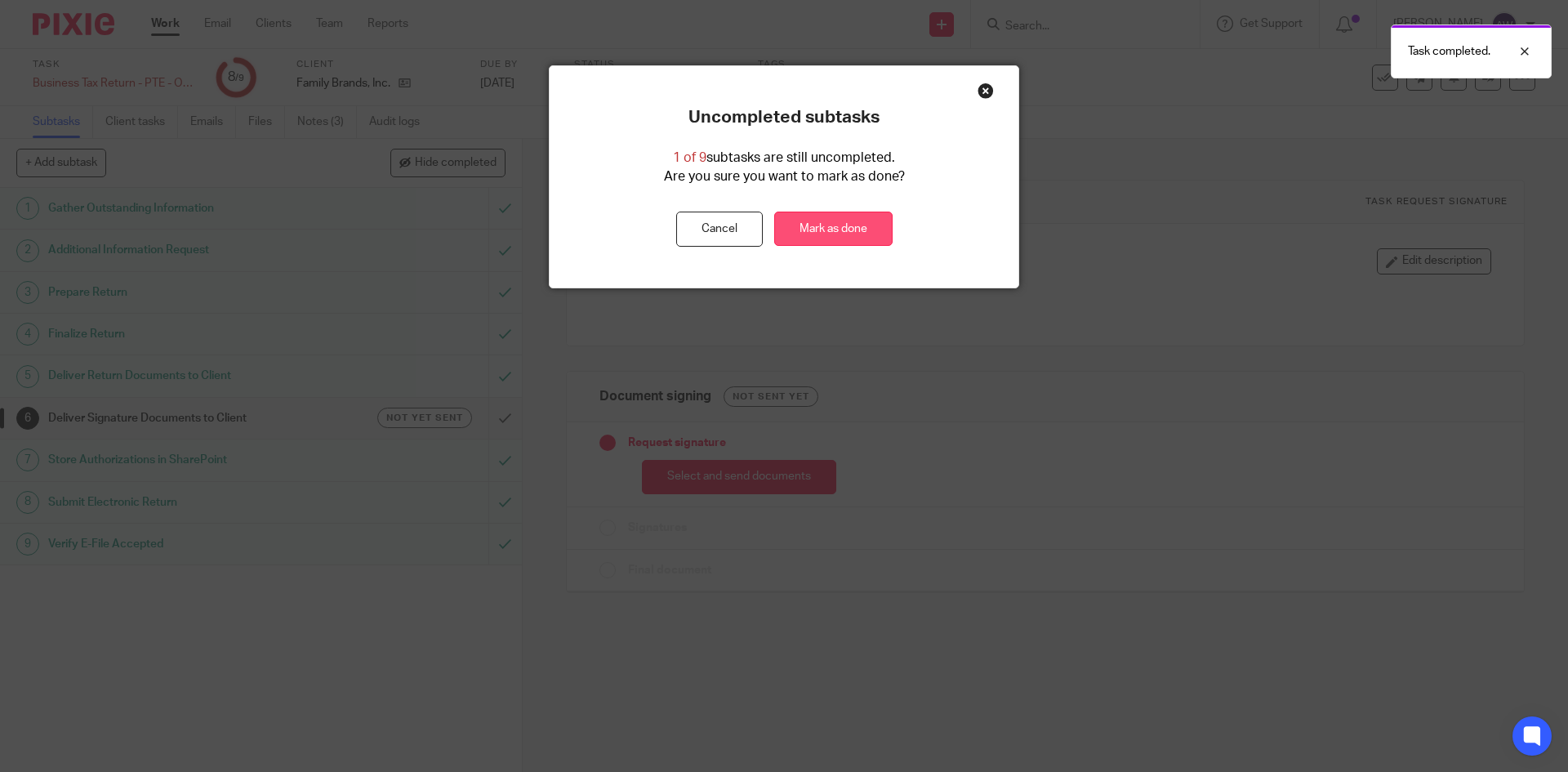
click at [808, 234] on link "Mark as done" at bounding box center [833, 228] width 118 height 35
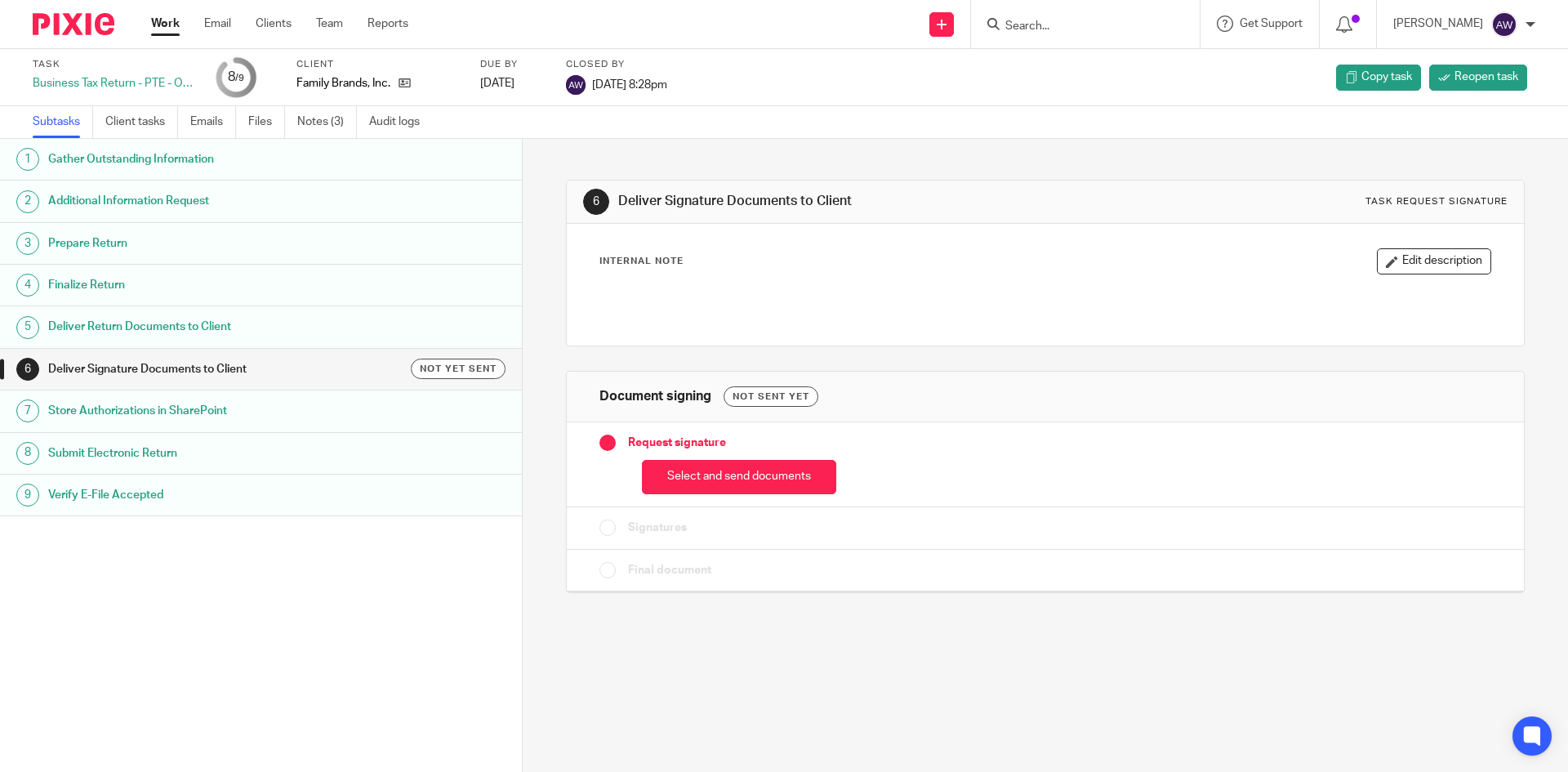
click at [164, 20] on link "Work" at bounding box center [165, 23] width 29 height 16
